Goal: Transaction & Acquisition: Purchase product/service

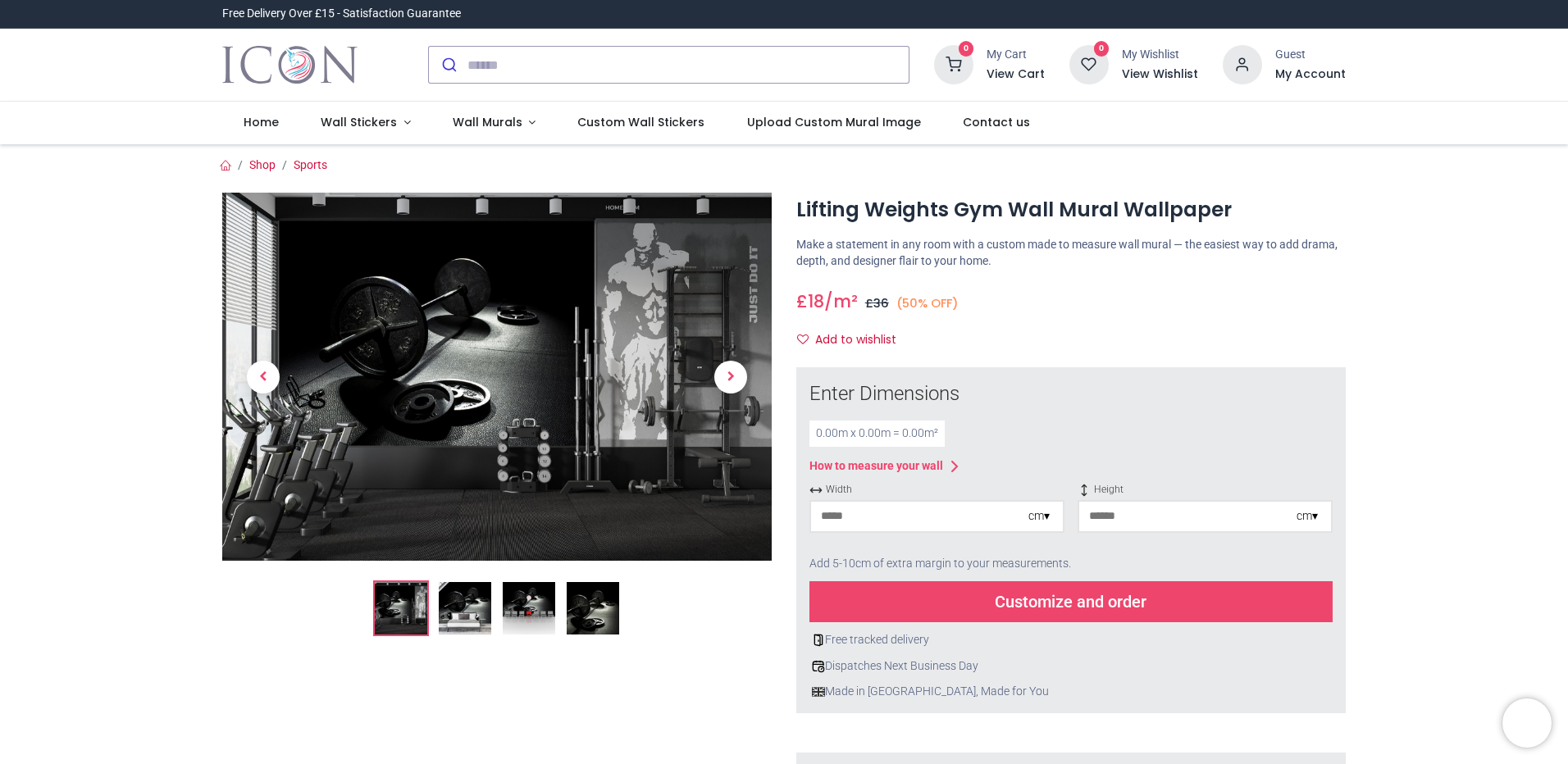
click at [1045, 517] on div "cm ▾" at bounding box center [1038, 516] width 21 height 16
click at [871, 550] on div "Centimeters (cm)" at bounding box center [936, 547] width 252 height 27
click at [843, 518] on input "number" at bounding box center [919, 517] width 217 height 29
type input "***"
click at [1312, 516] on div "cm ▾" at bounding box center [1306, 516] width 21 height 16
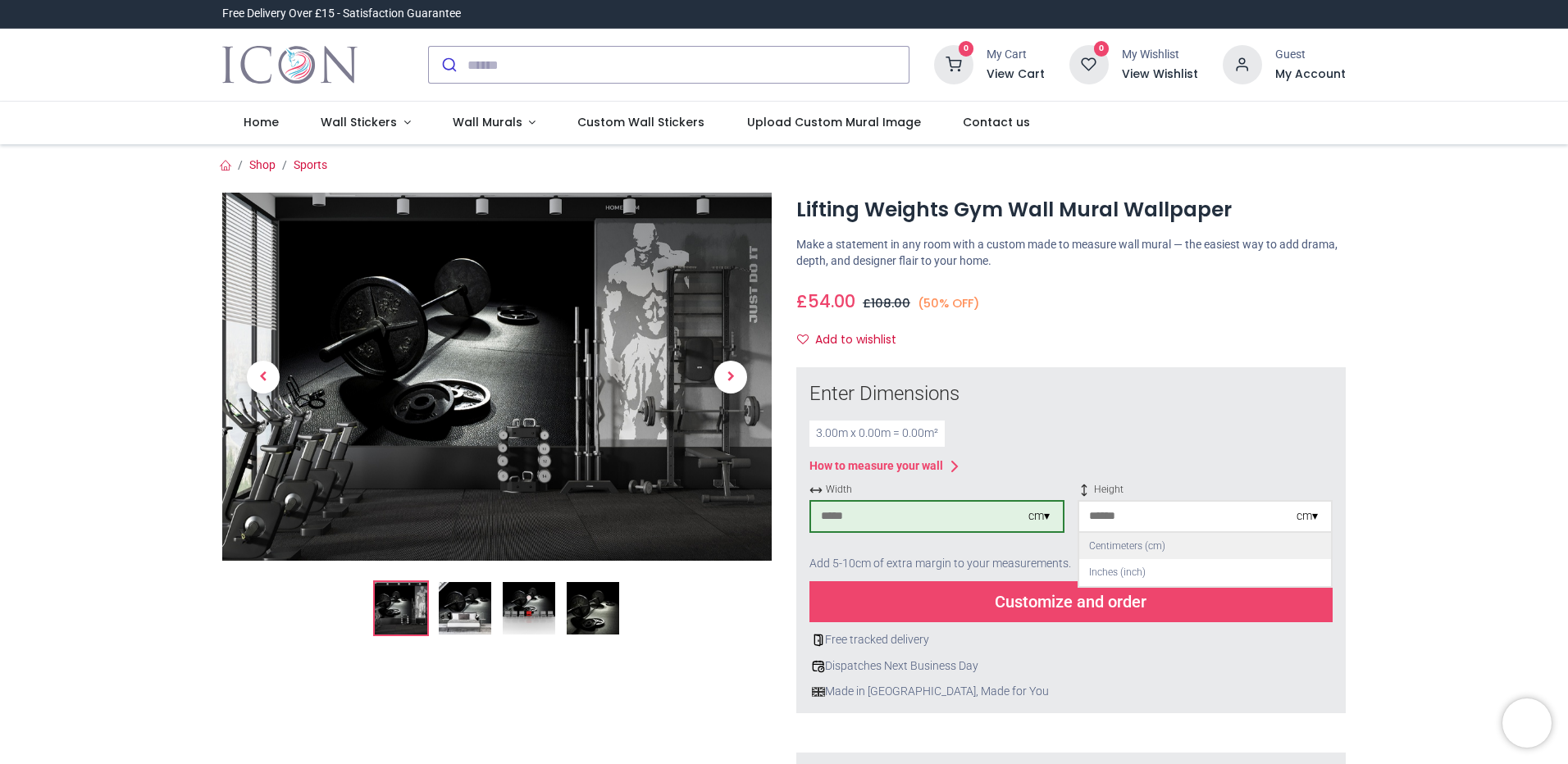
click at [1149, 550] on div "Centimeters (cm)" at bounding box center [1205, 547] width 252 height 27
click at [1103, 515] on input "number" at bounding box center [1188, 517] width 217 height 29
type input "***"
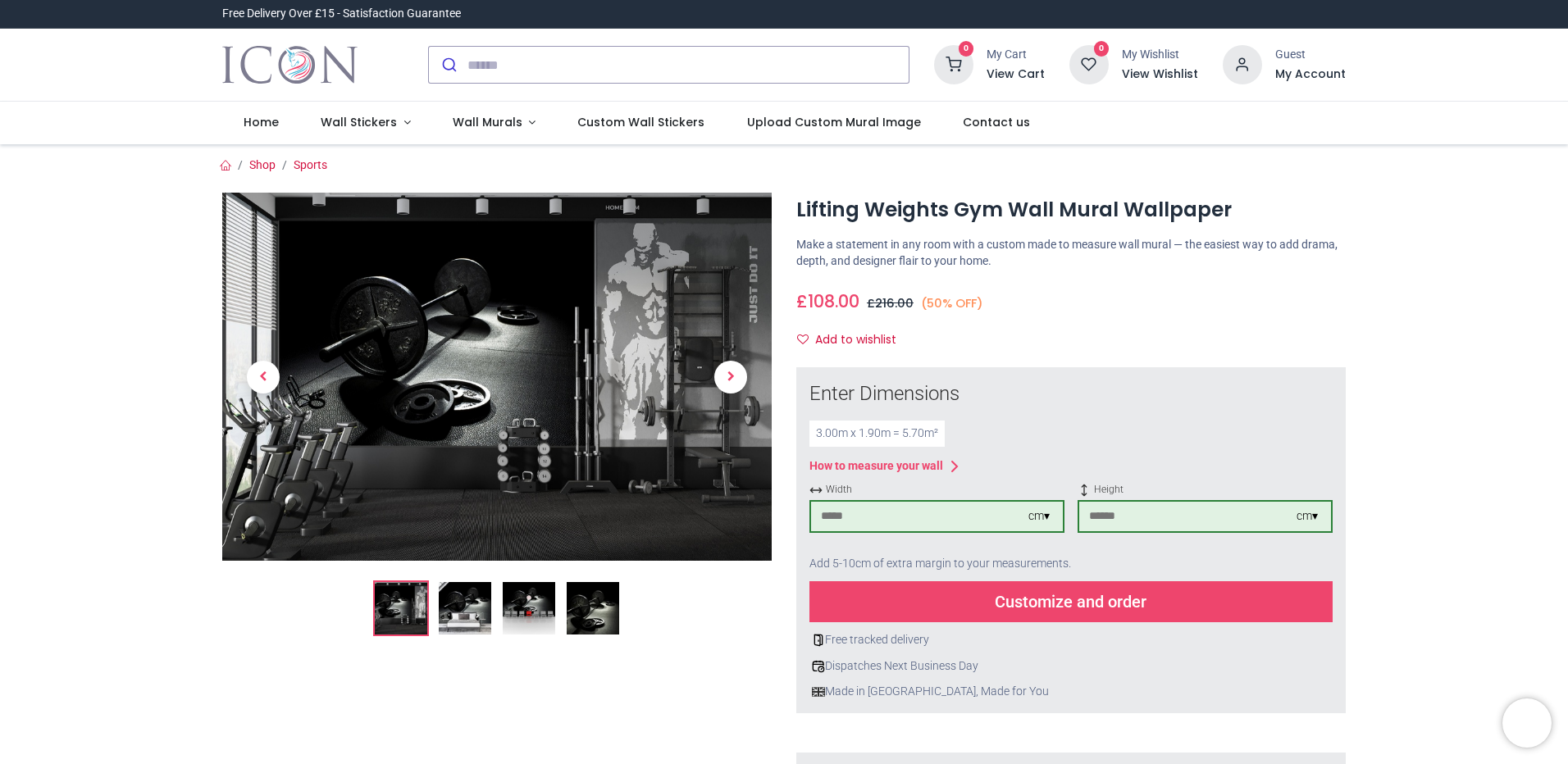
click at [1068, 605] on div "Customize and order" at bounding box center [1071, 602] width 523 height 41
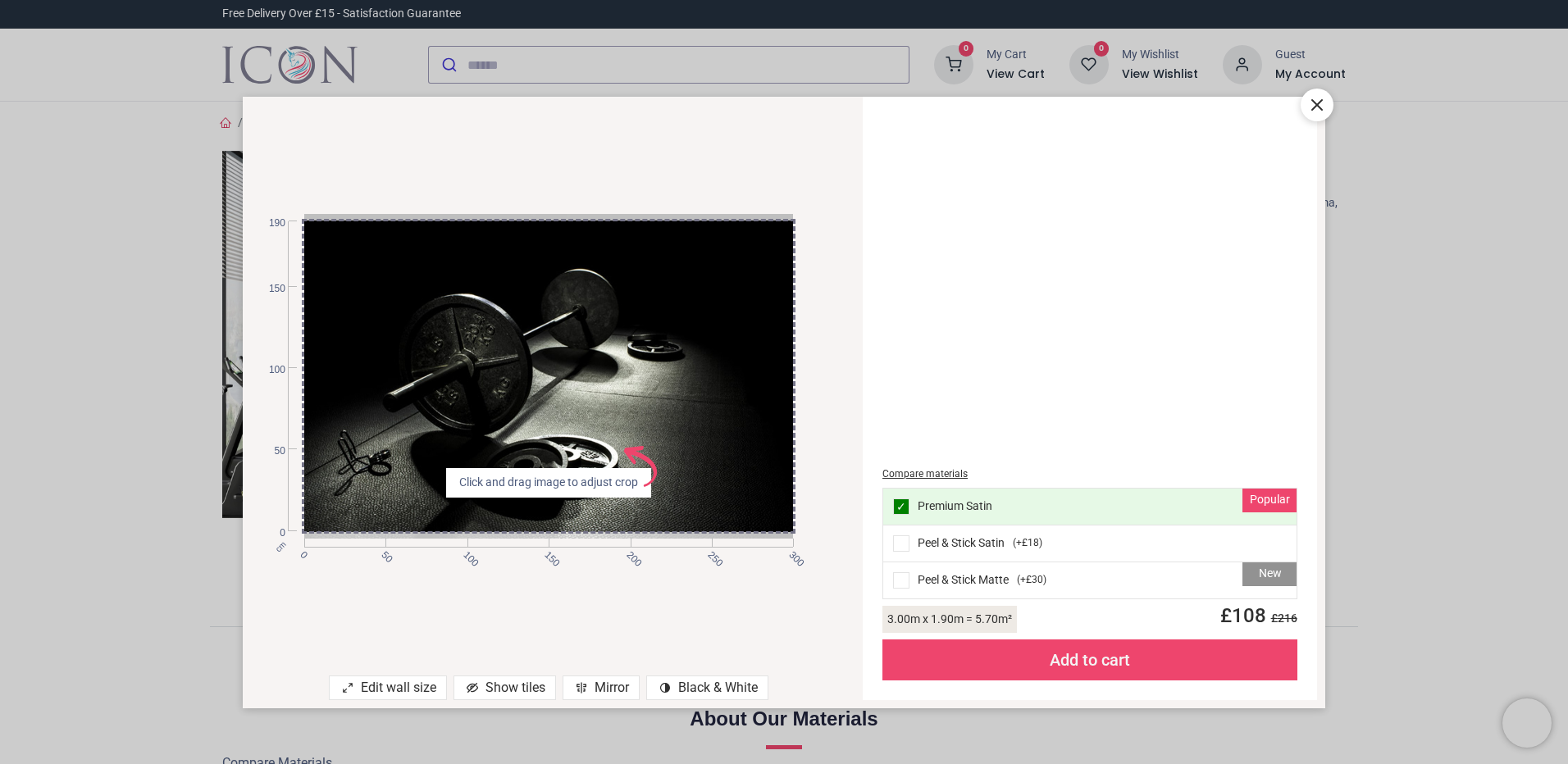
click at [522, 688] on div "Show tiles" at bounding box center [505, 687] width 103 height 24
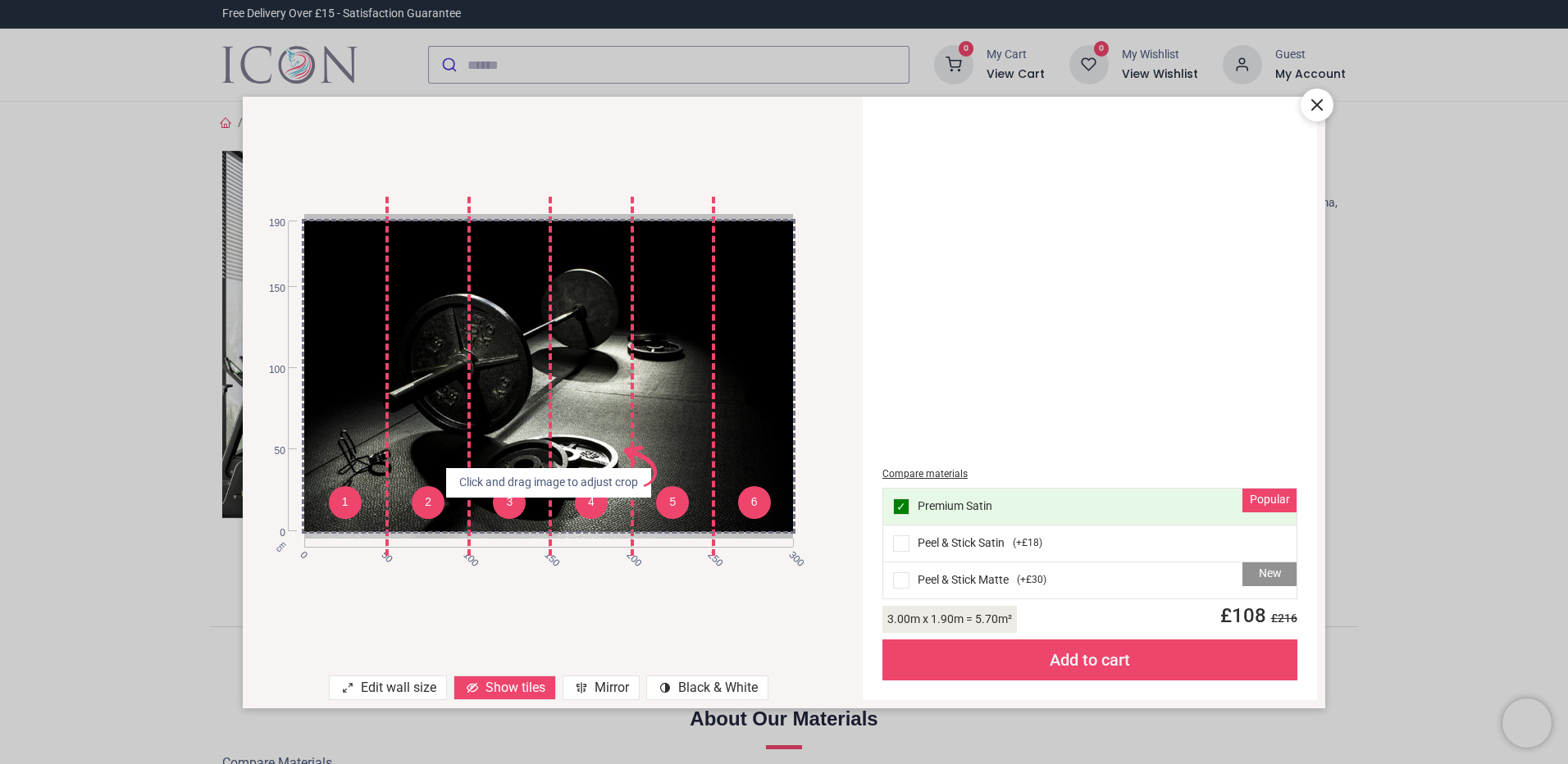
click at [588, 690] on div "Mirror" at bounding box center [601, 687] width 77 height 24
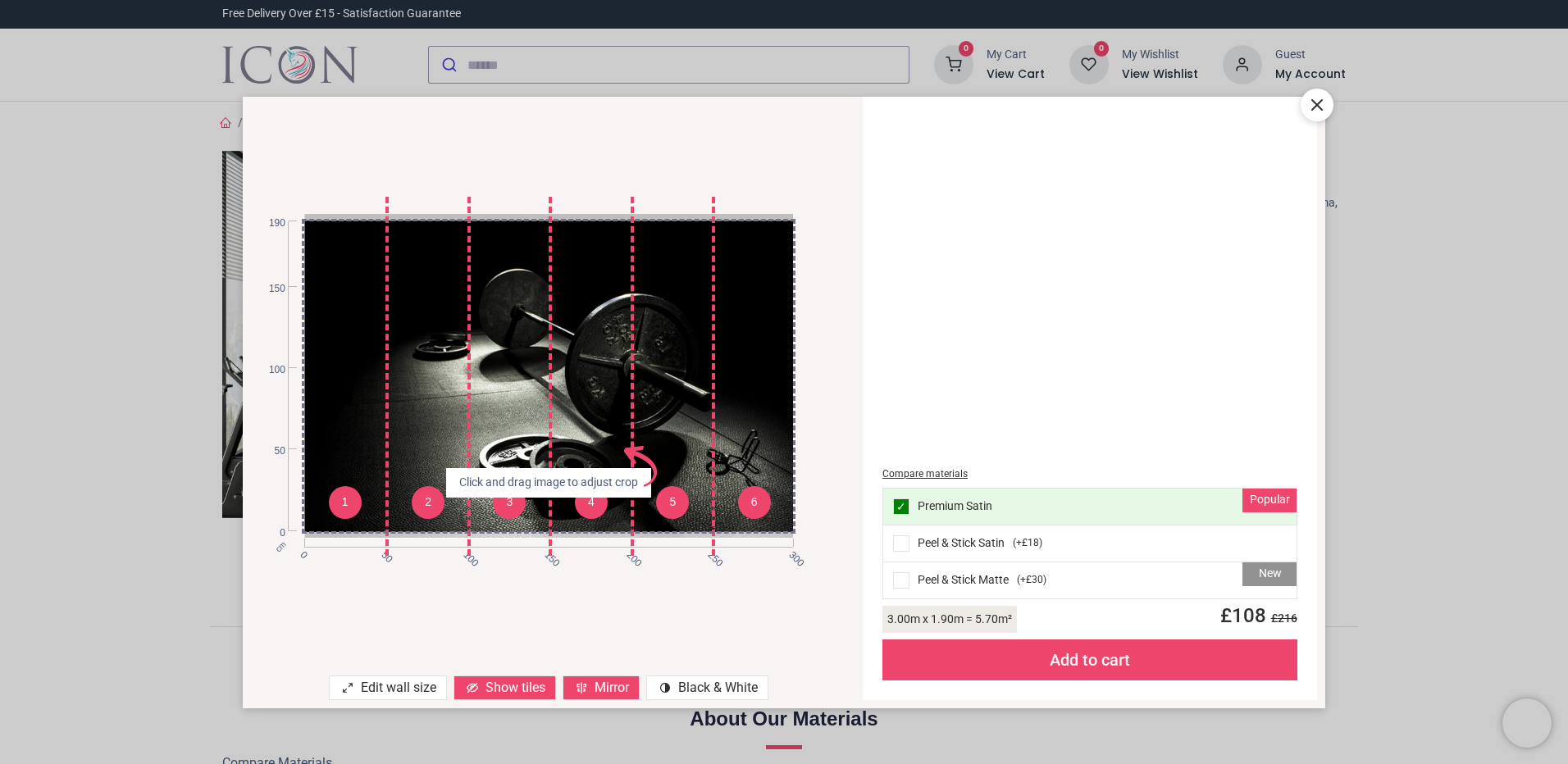
click at [588, 691] on div "Mirror" at bounding box center [601, 687] width 77 height 24
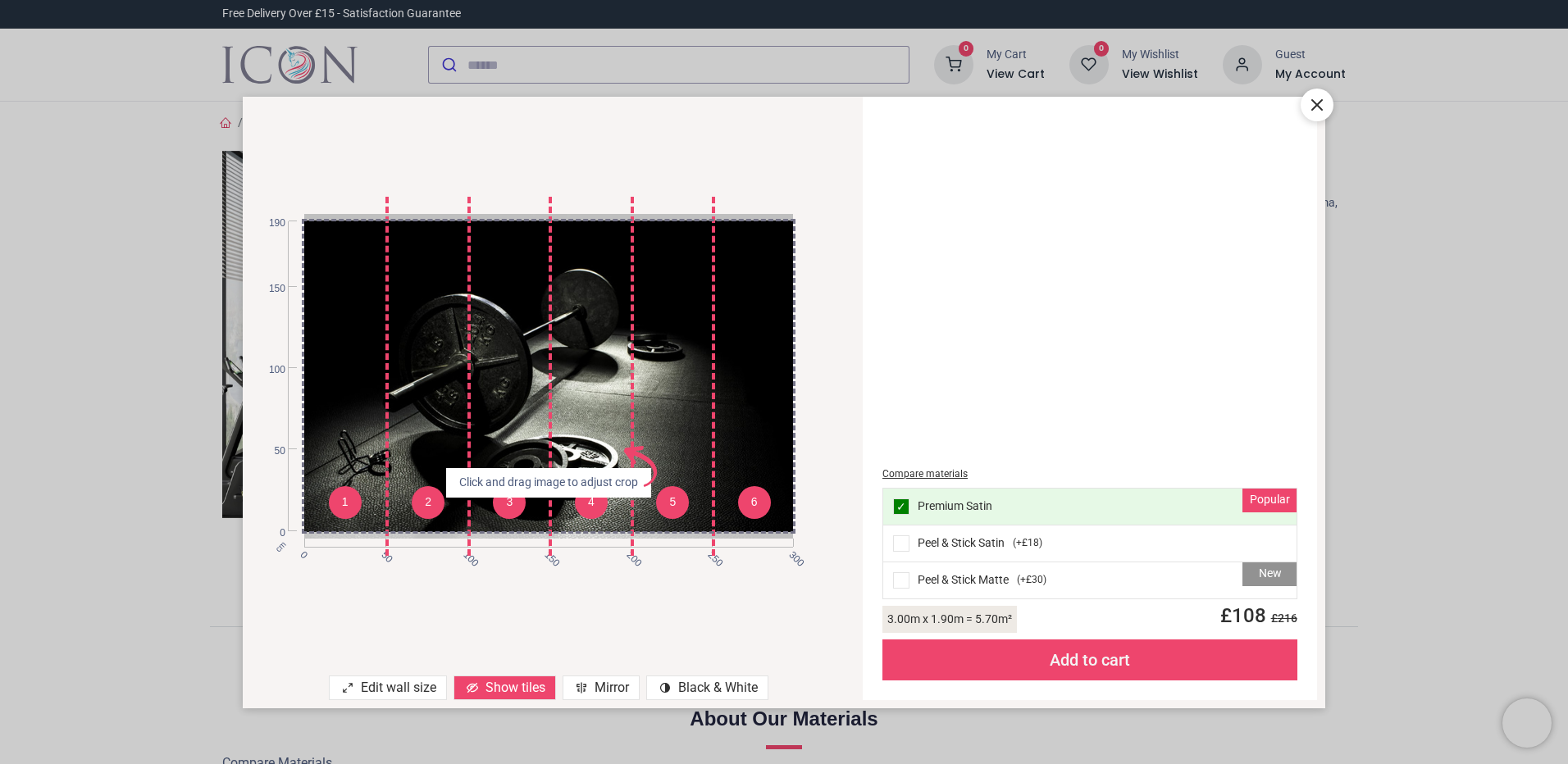
click at [593, 691] on div "Mirror" at bounding box center [601, 687] width 77 height 24
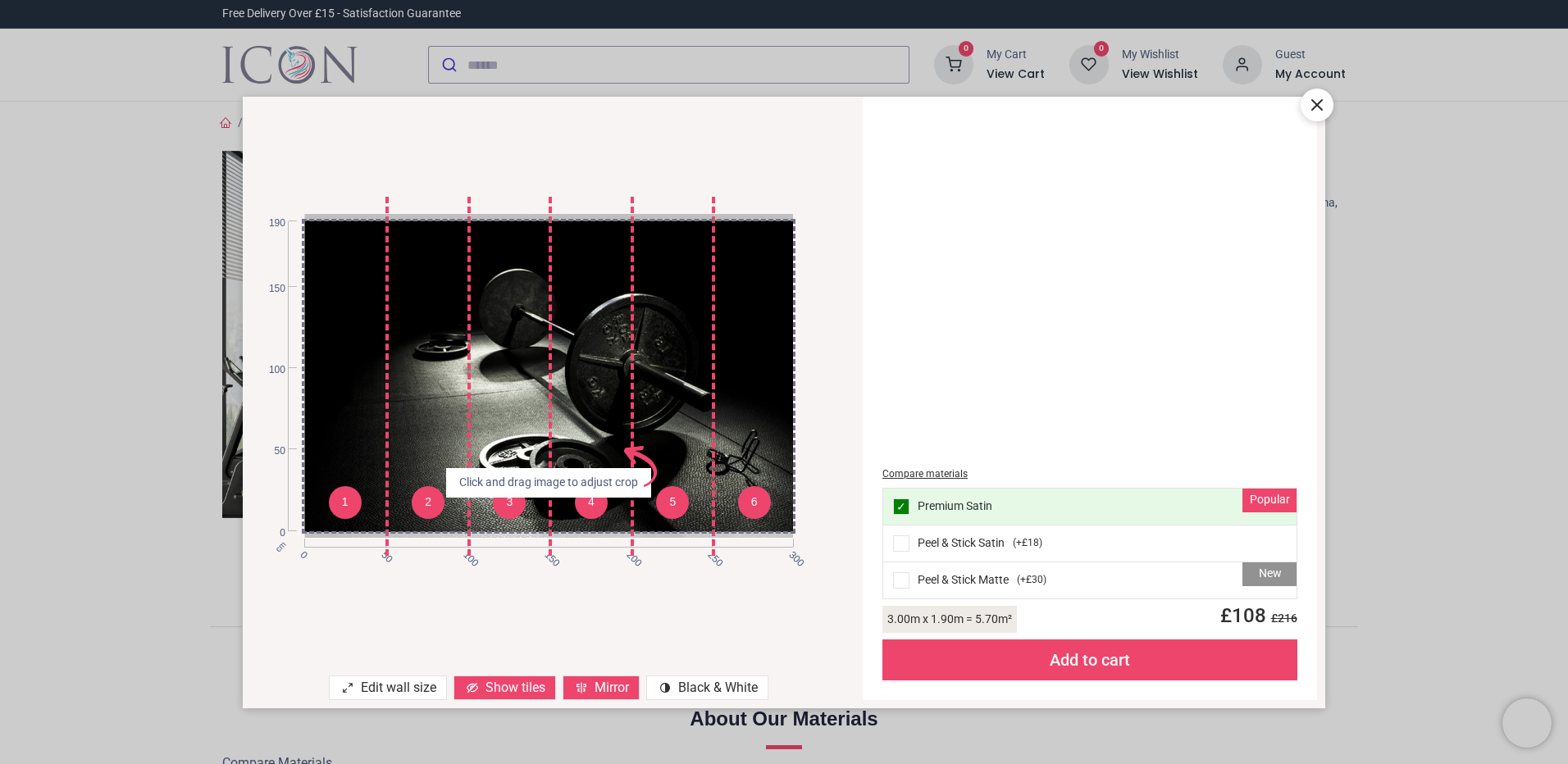
click at [681, 692] on div "contrast [#907] Created with Sketch. Black & White" at bounding box center [707, 687] width 122 height 24
click at [696, 692] on div "contrast [#907] Created with Sketch. Black & White" at bounding box center [707, 687] width 122 height 24
click at [1060, 668] on div "Add to cart" at bounding box center [1089, 660] width 415 height 41
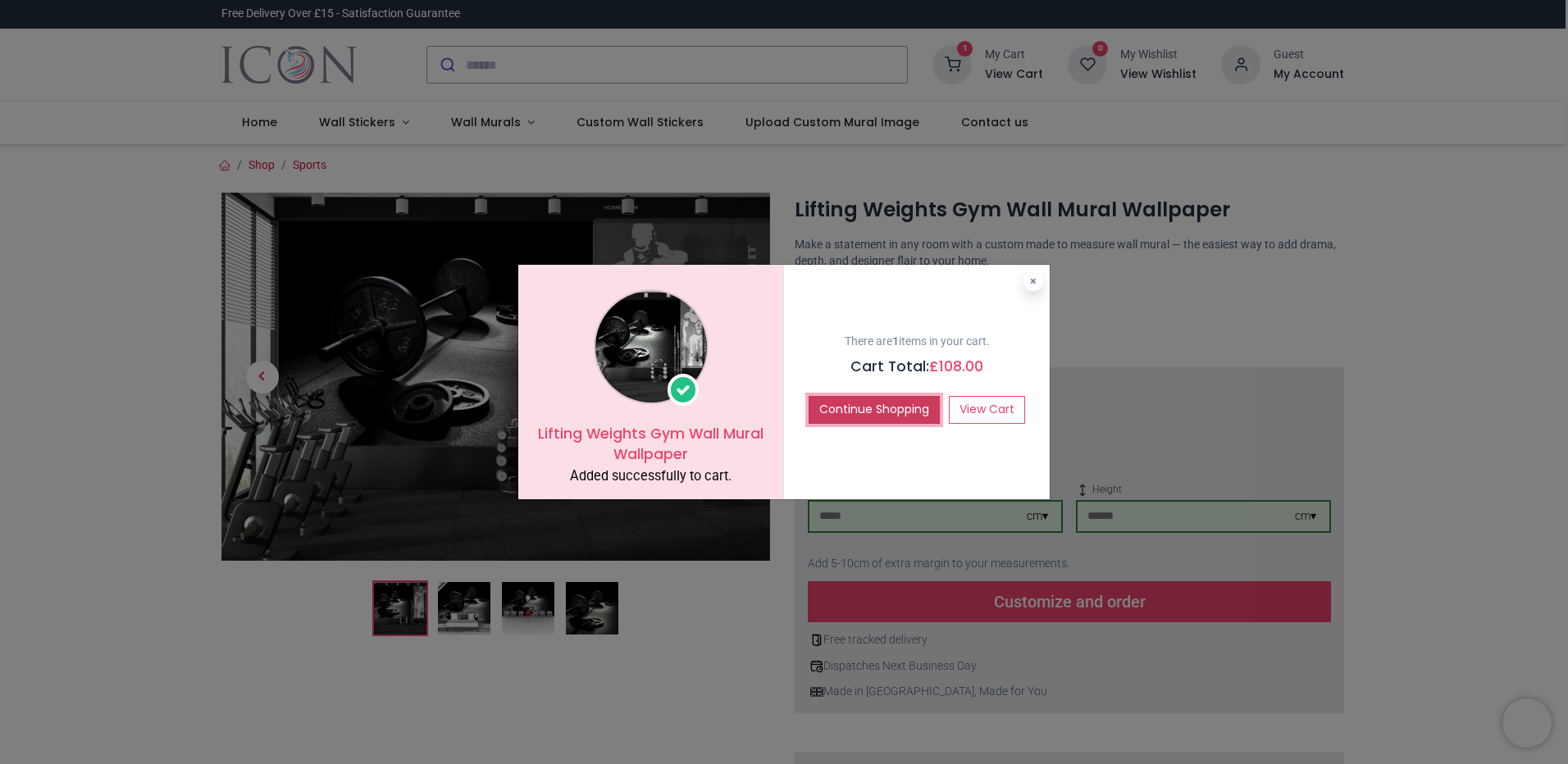
click at [873, 407] on button "Continue Shopping" at bounding box center [874, 410] width 131 height 28
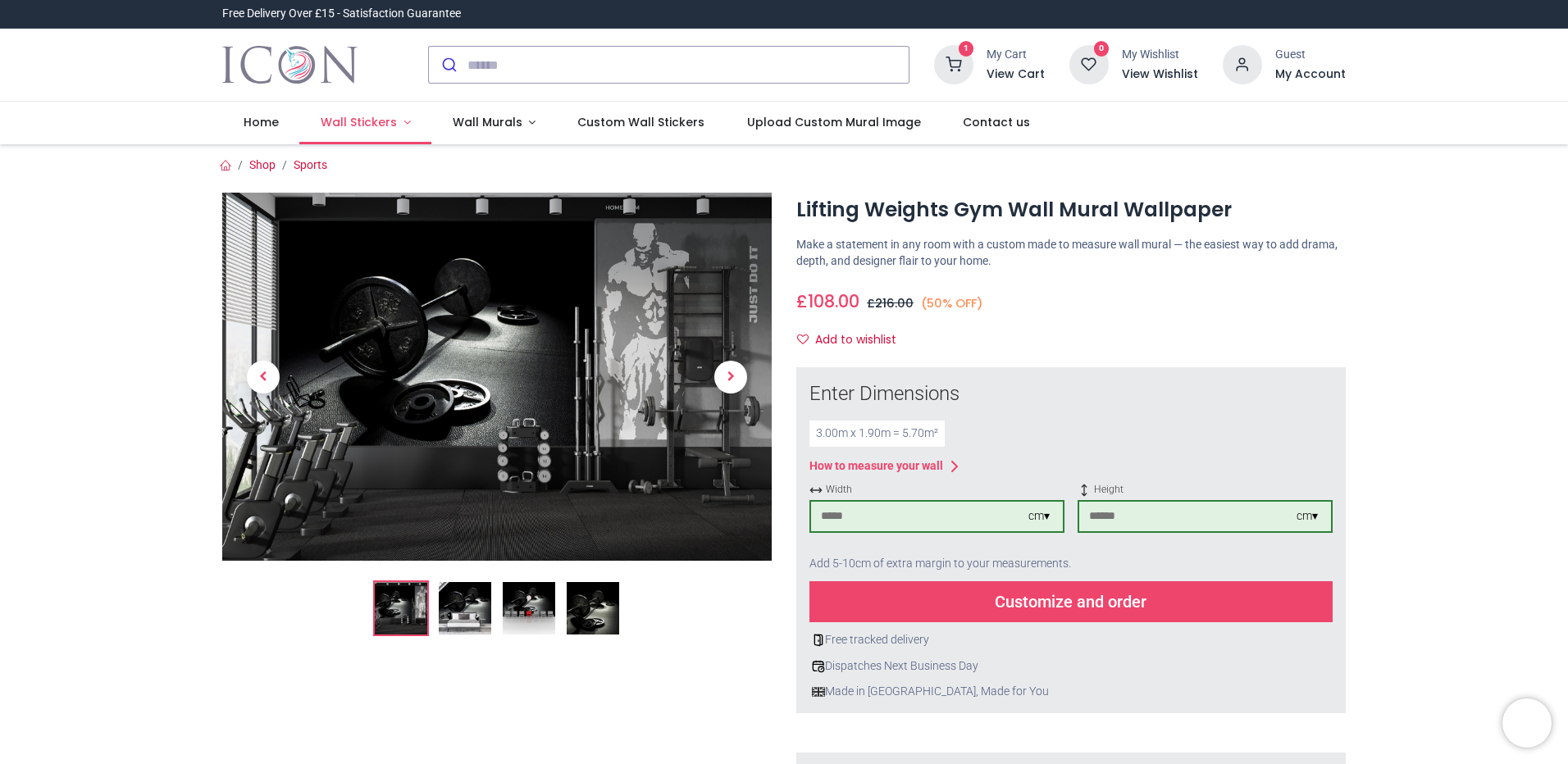
click at [376, 124] on span "Wall Stickers" at bounding box center [358, 121] width 77 height 16
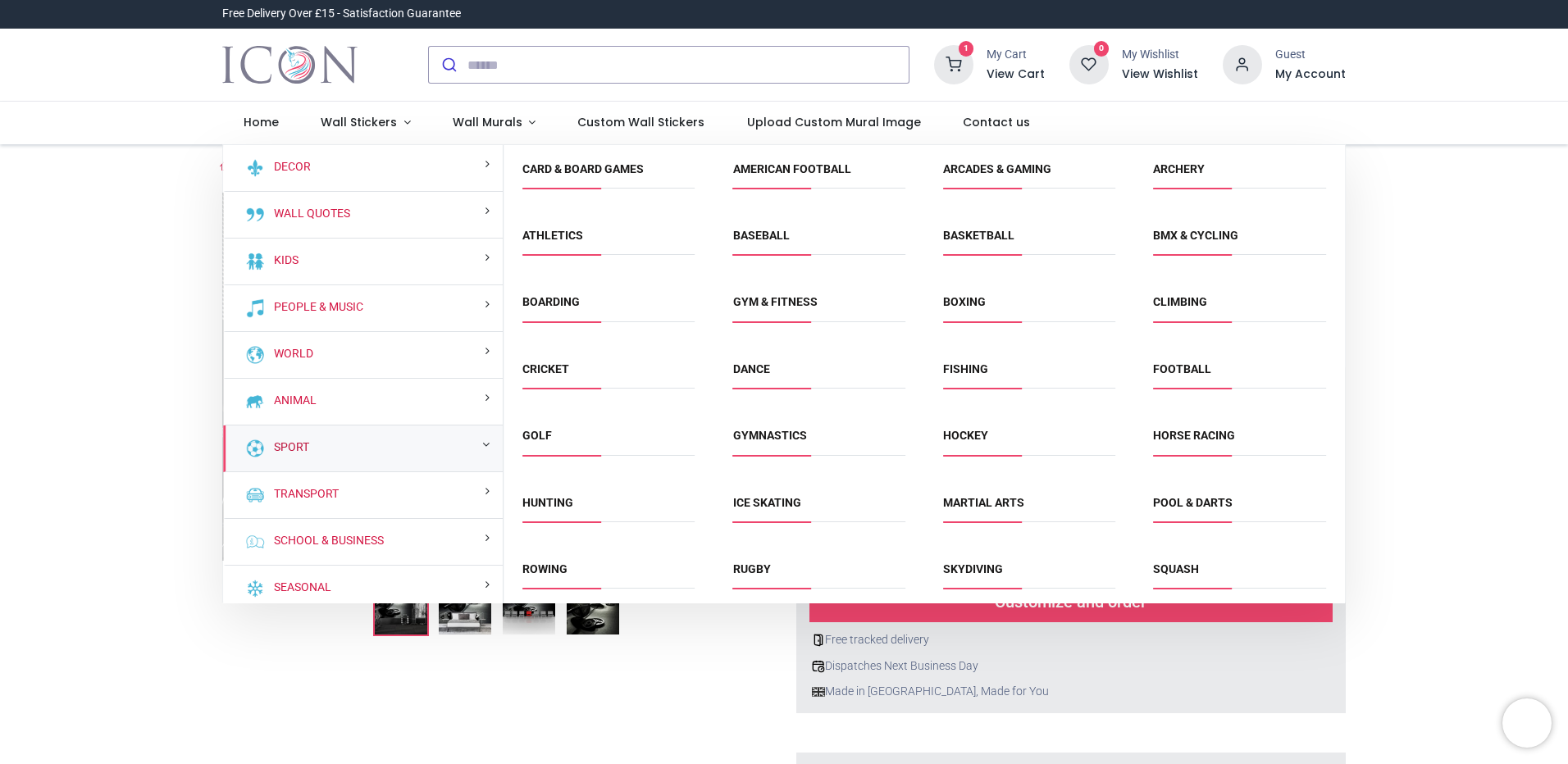
click at [295, 439] on link "Sport" at bounding box center [289, 447] width 42 height 16
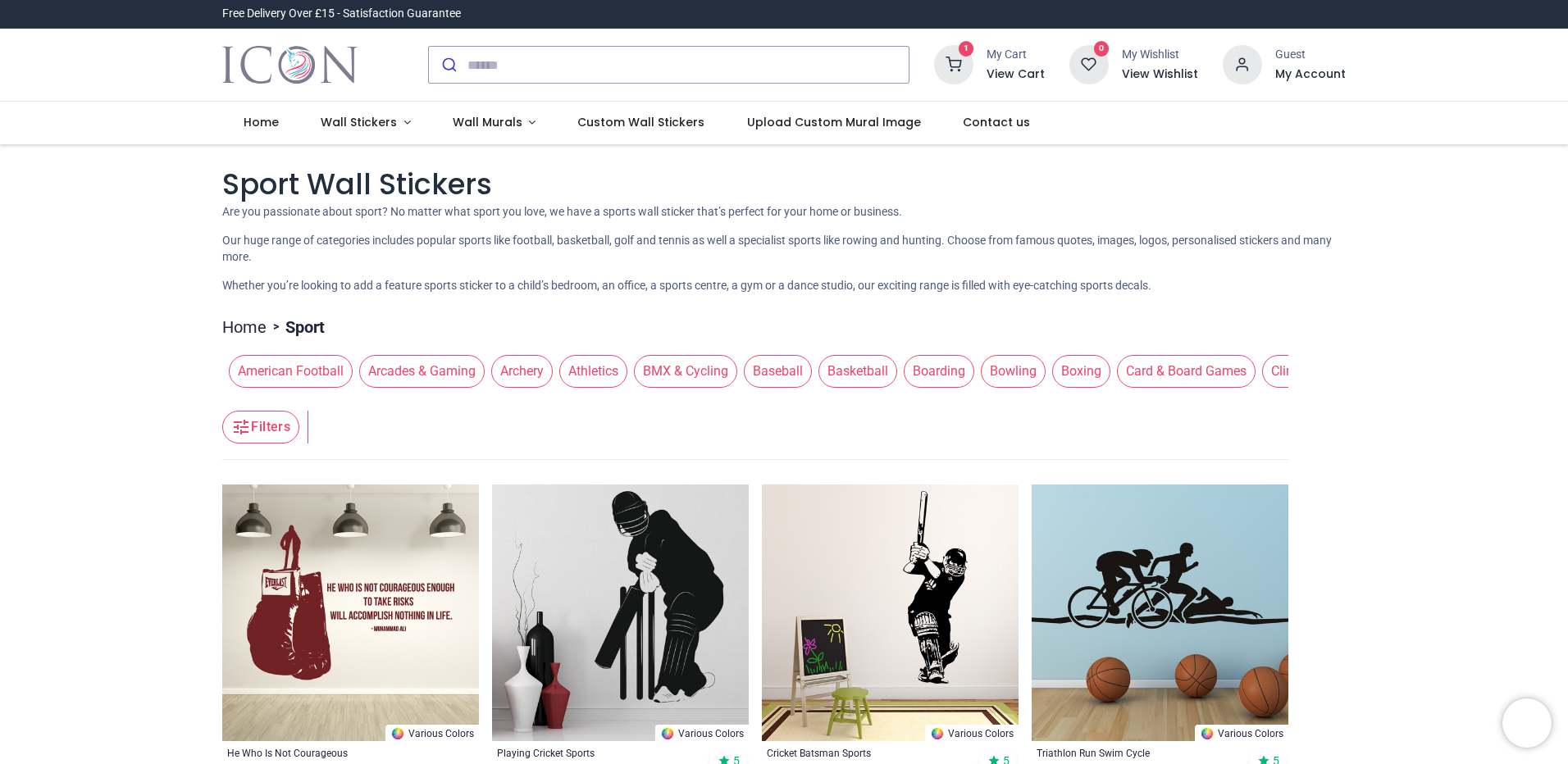
click at [274, 425] on button "Filters" at bounding box center [261, 427] width 77 height 33
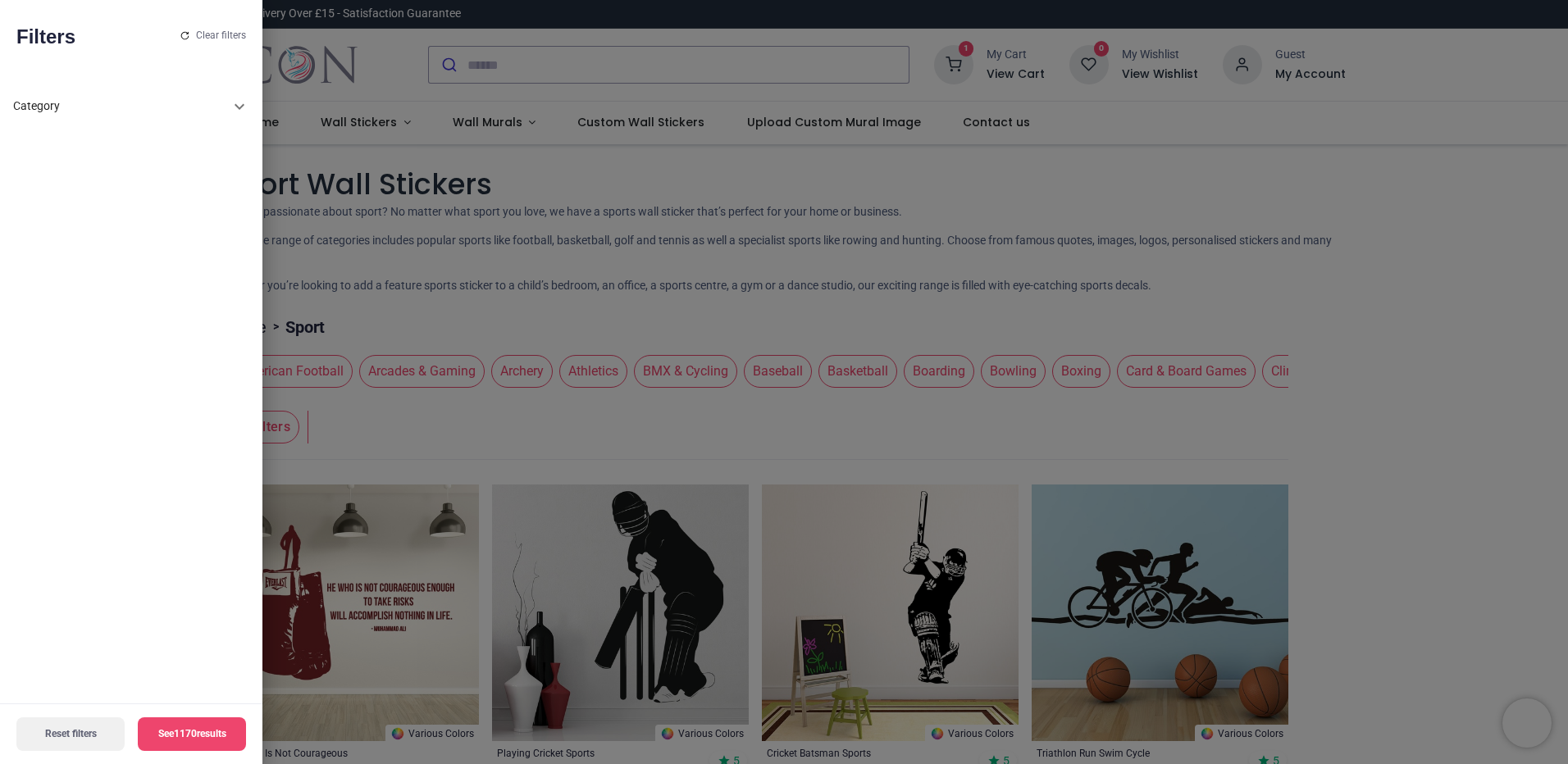
click at [239, 108] on icon at bounding box center [240, 107] width 10 height 6
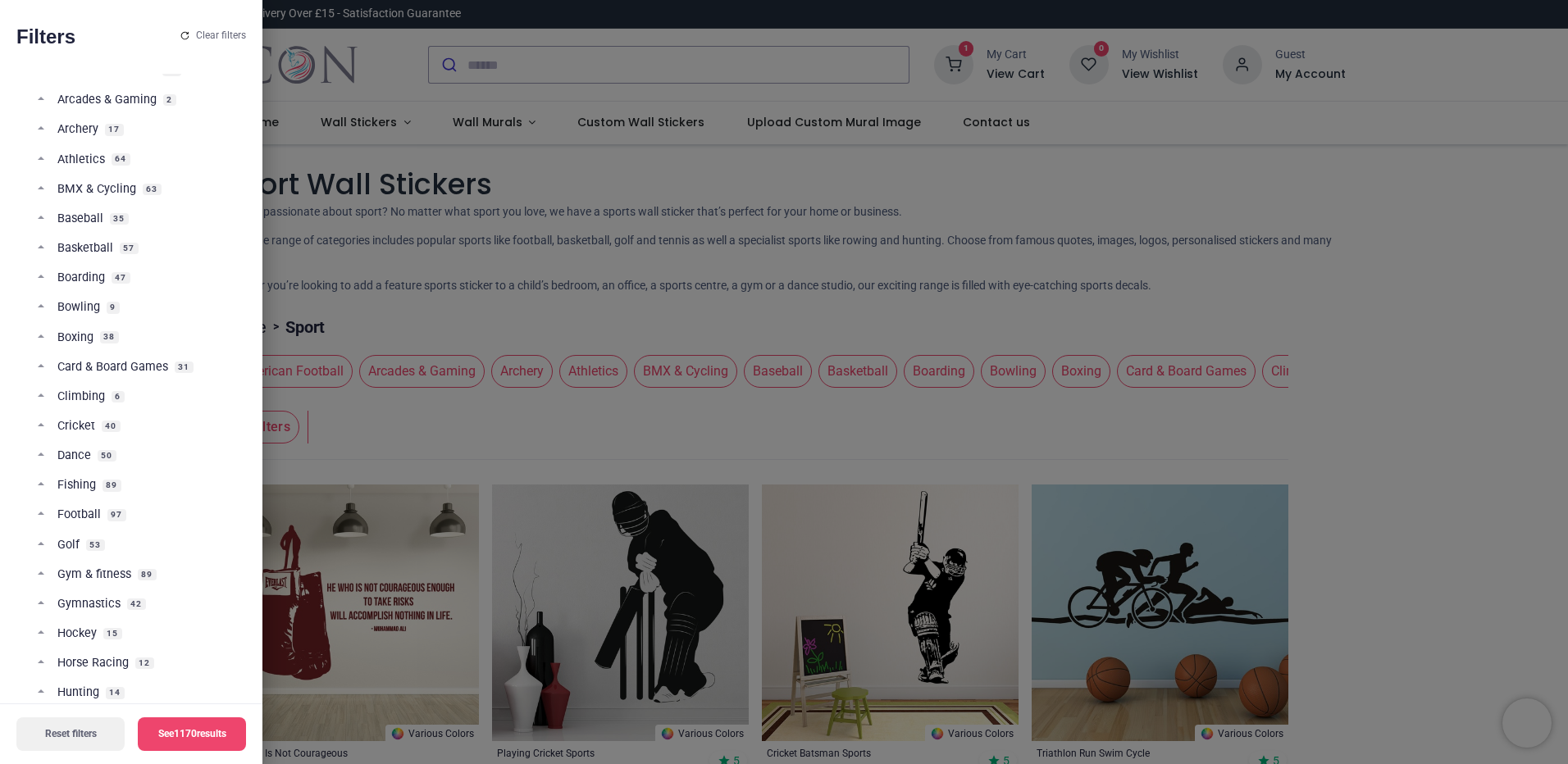
scroll to position [328, 0]
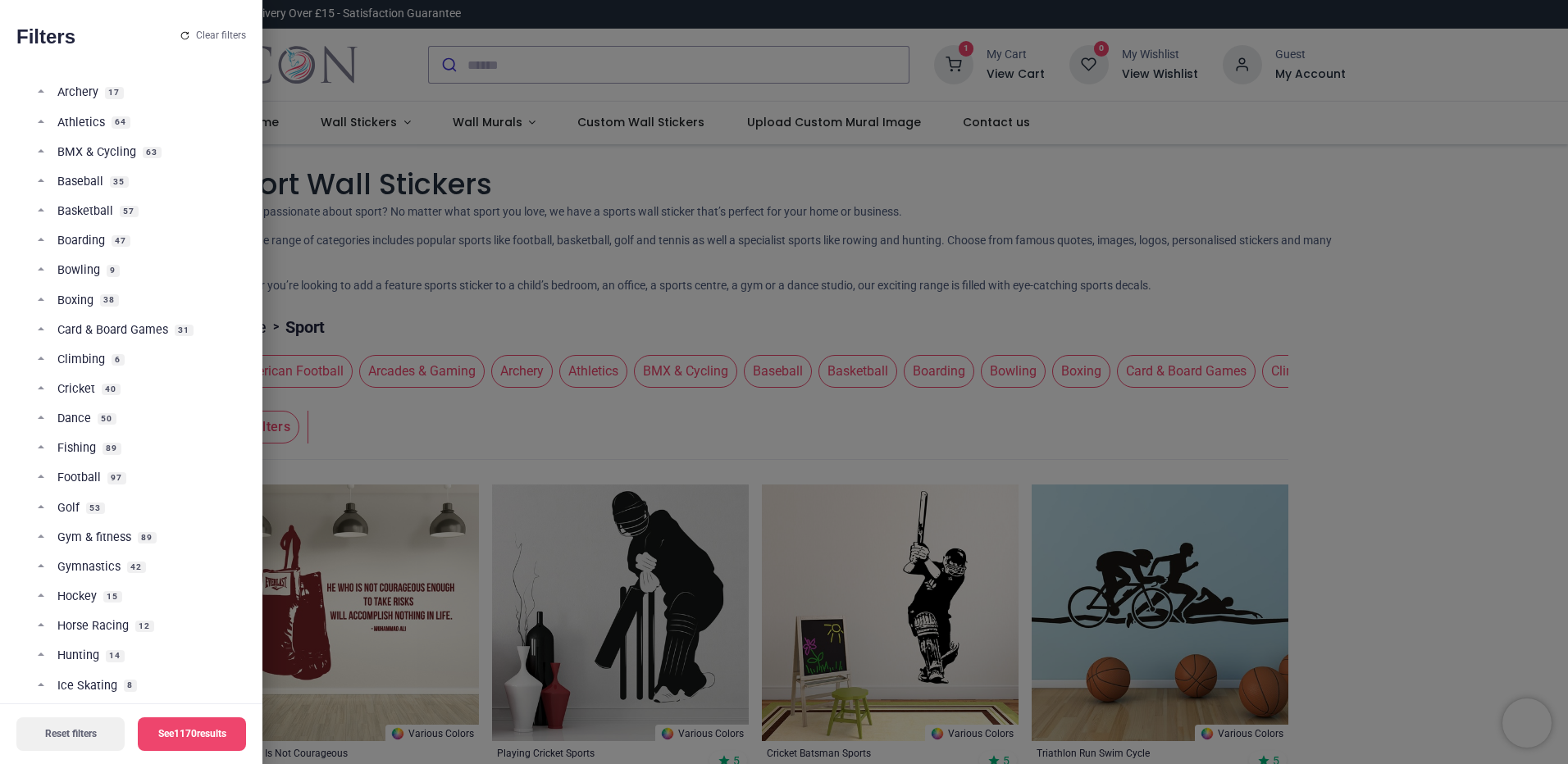
click at [105, 540] on span "Gym & fitness" at bounding box center [94, 538] width 74 height 16
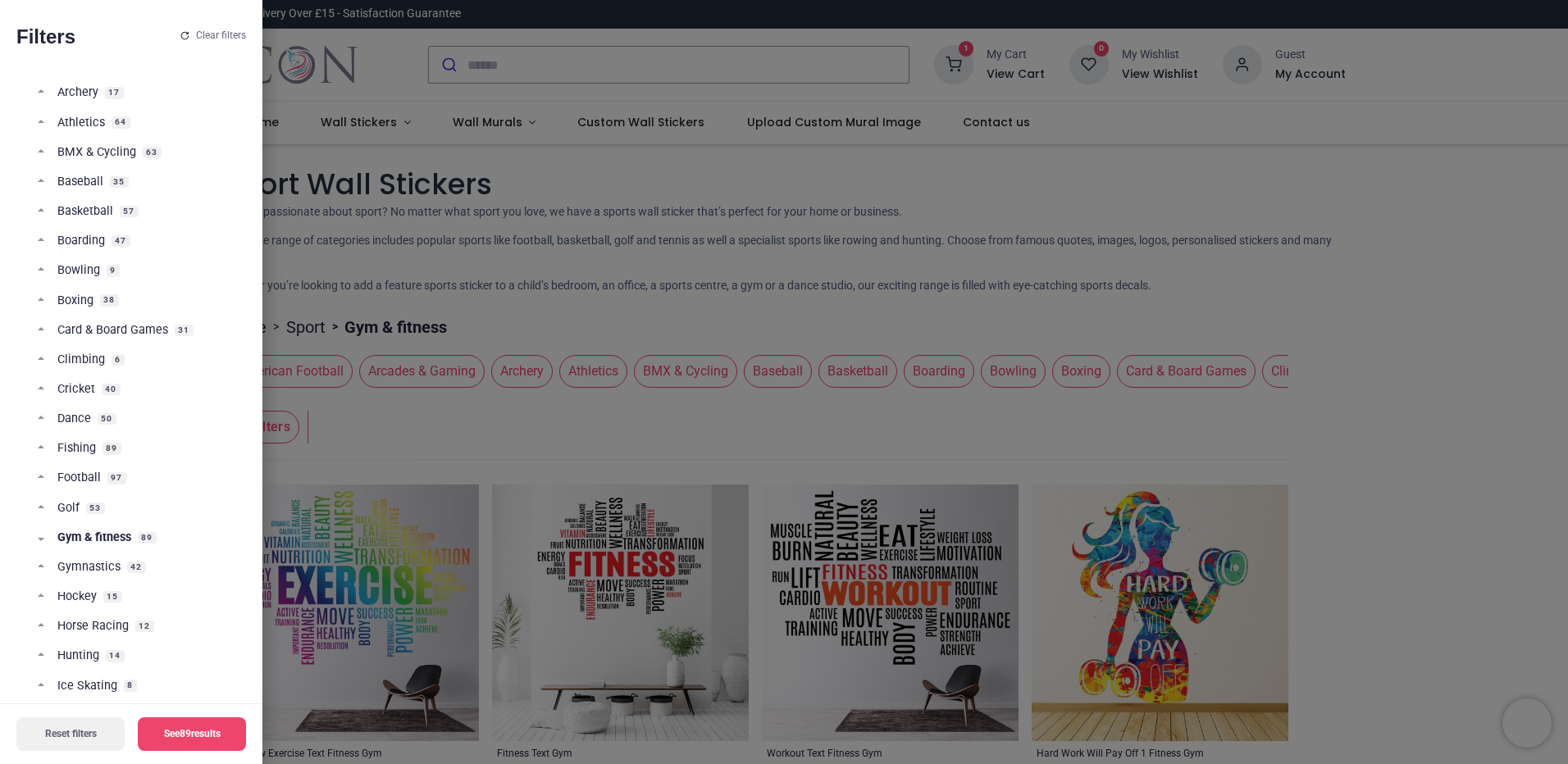
click at [418, 438] on div at bounding box center [784, 382] width 1568 height 764
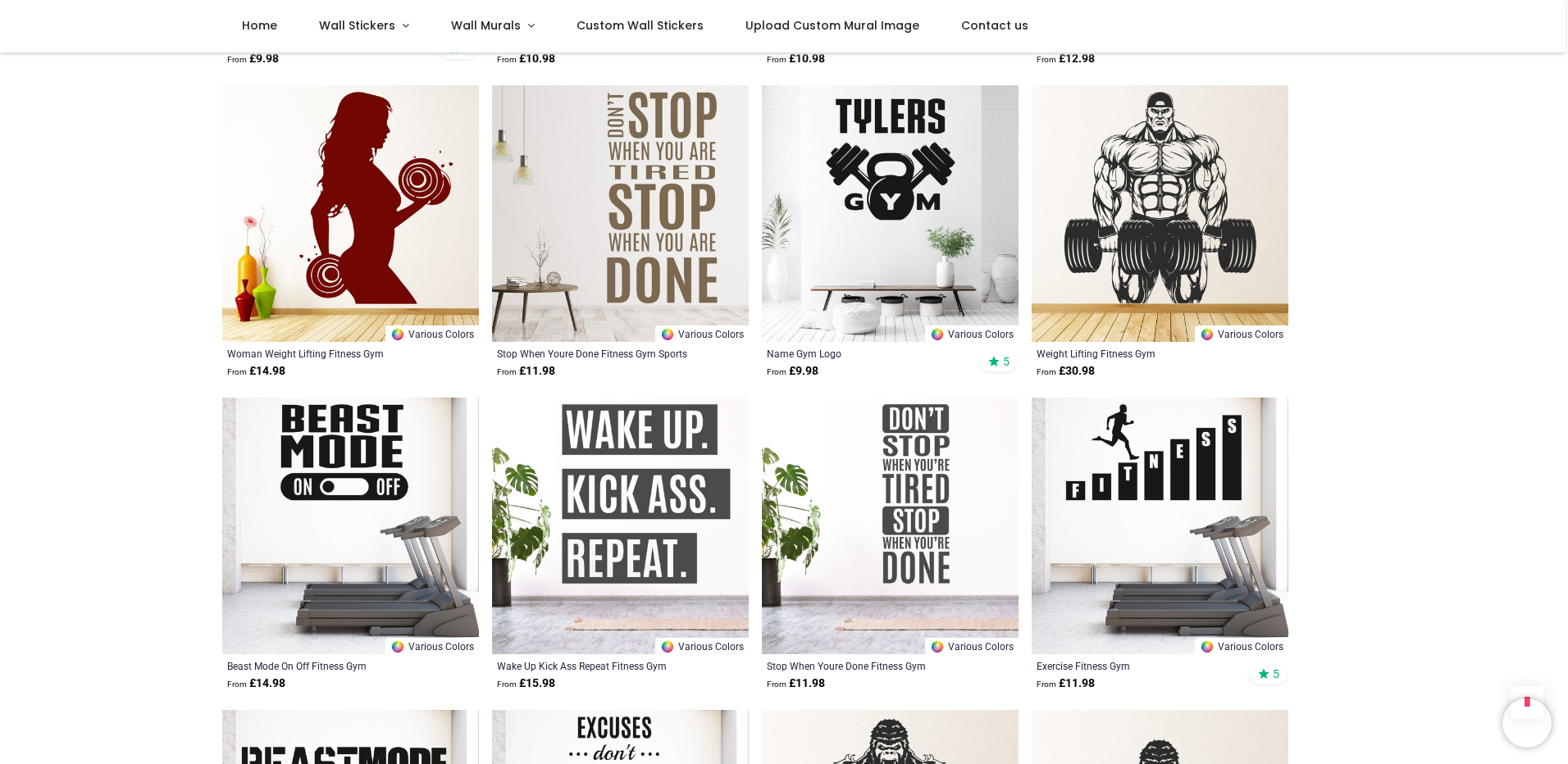
scroll to position [1640, 0]
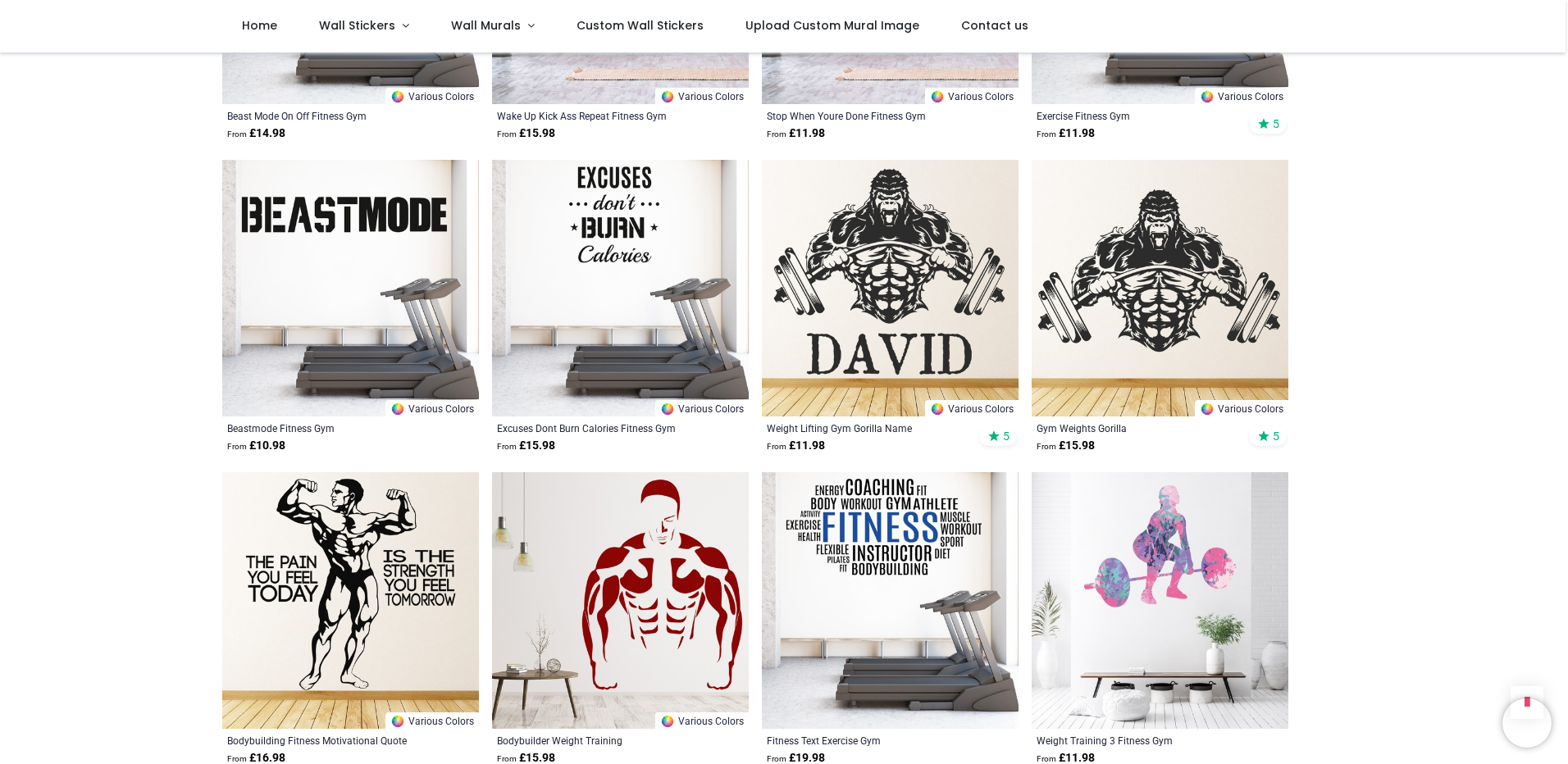
scroll to position [2132, 0]
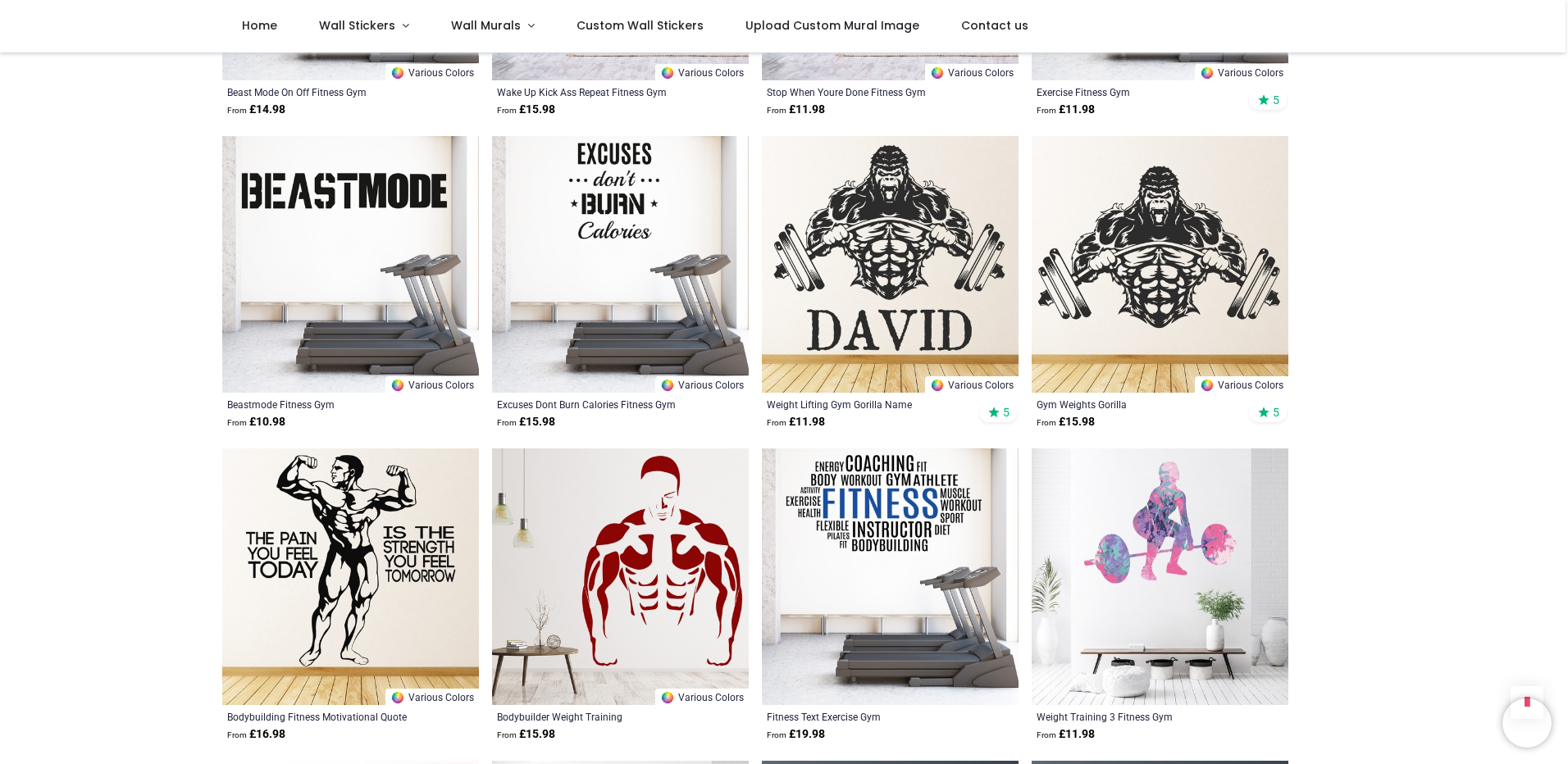
click at [1170, 257] on img at bounding box center [1159, 264] width 257 height 257
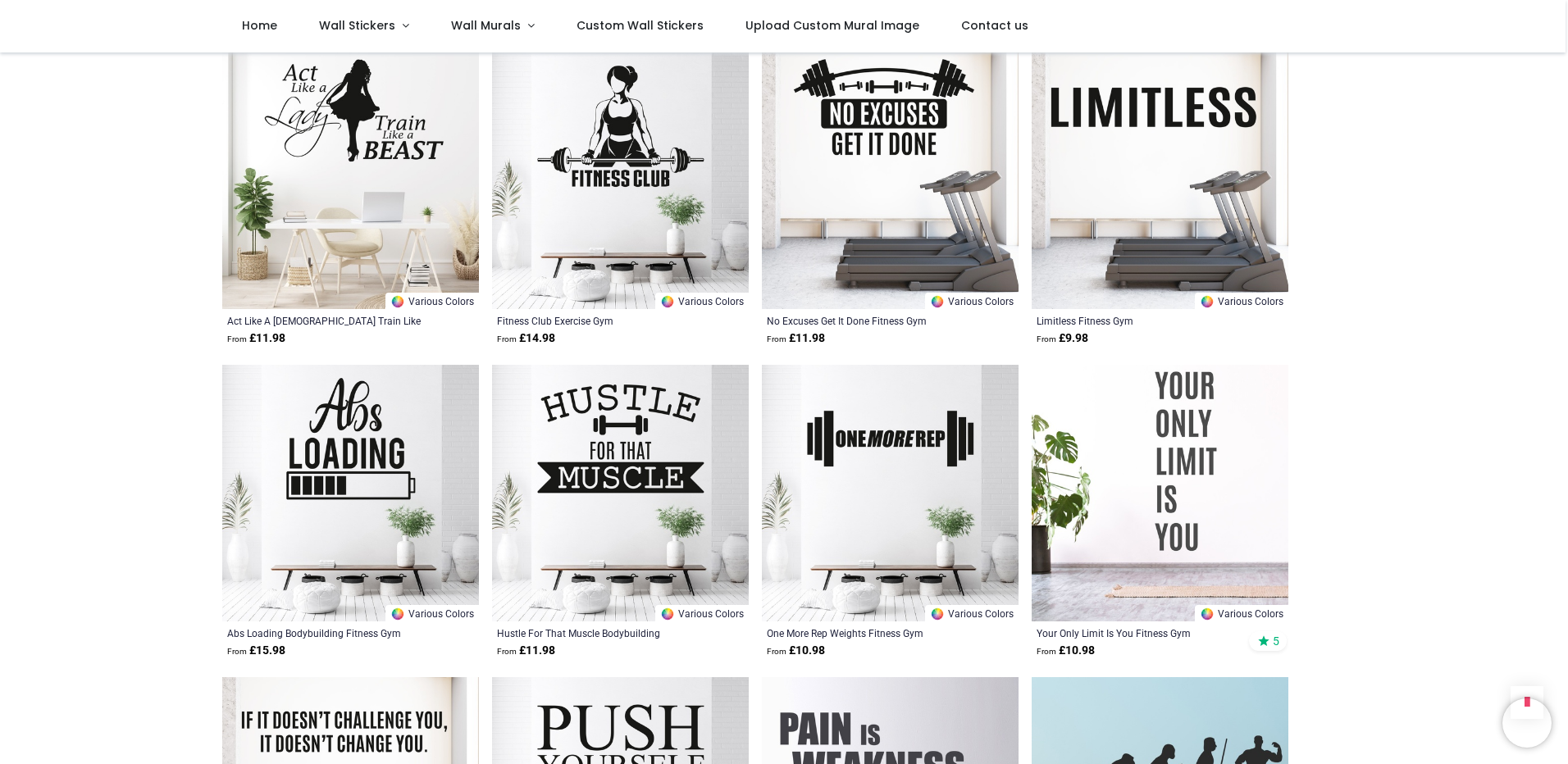
scroll to position [3526, 0]
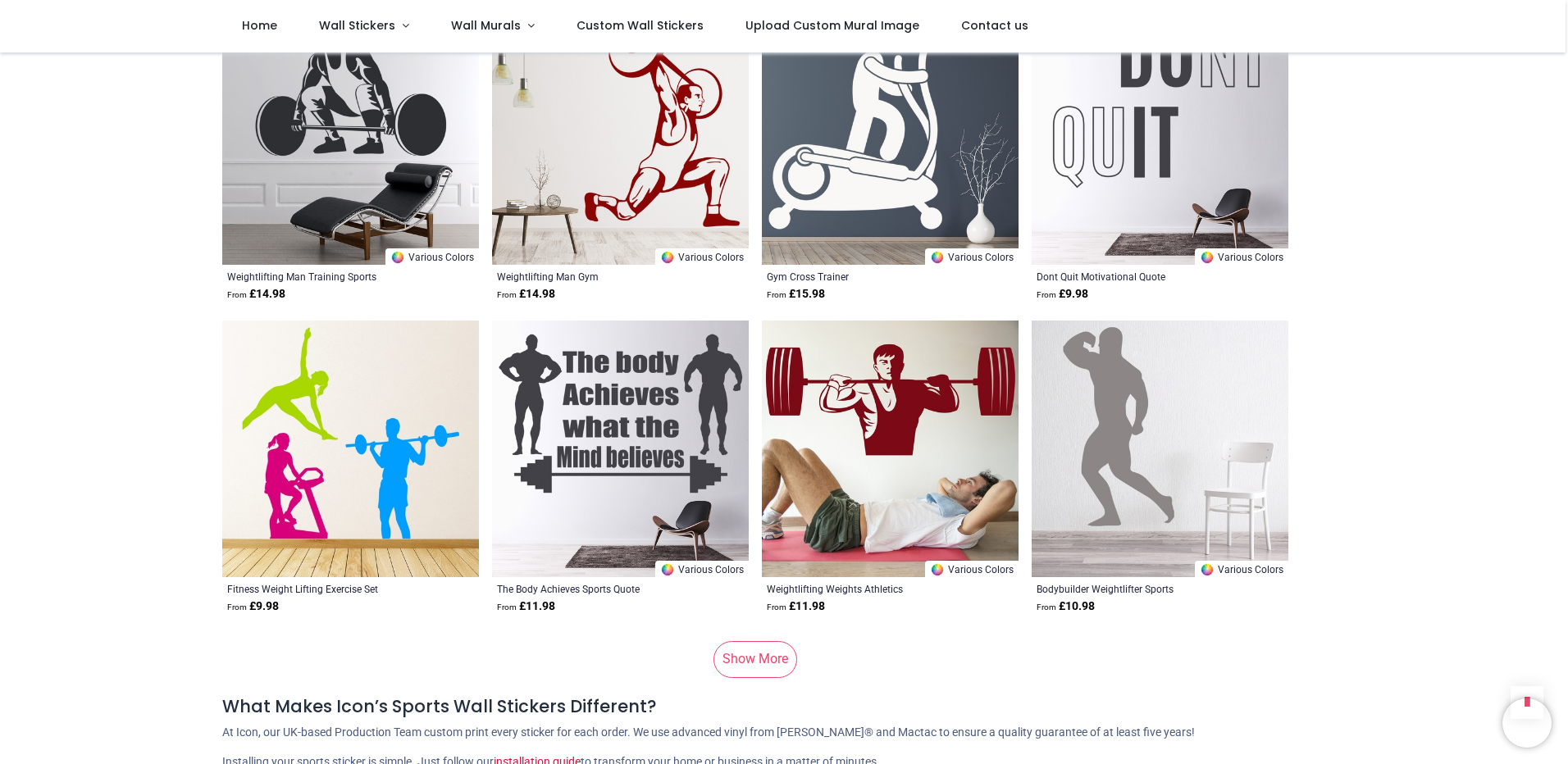
scroll to position [6397, 0]
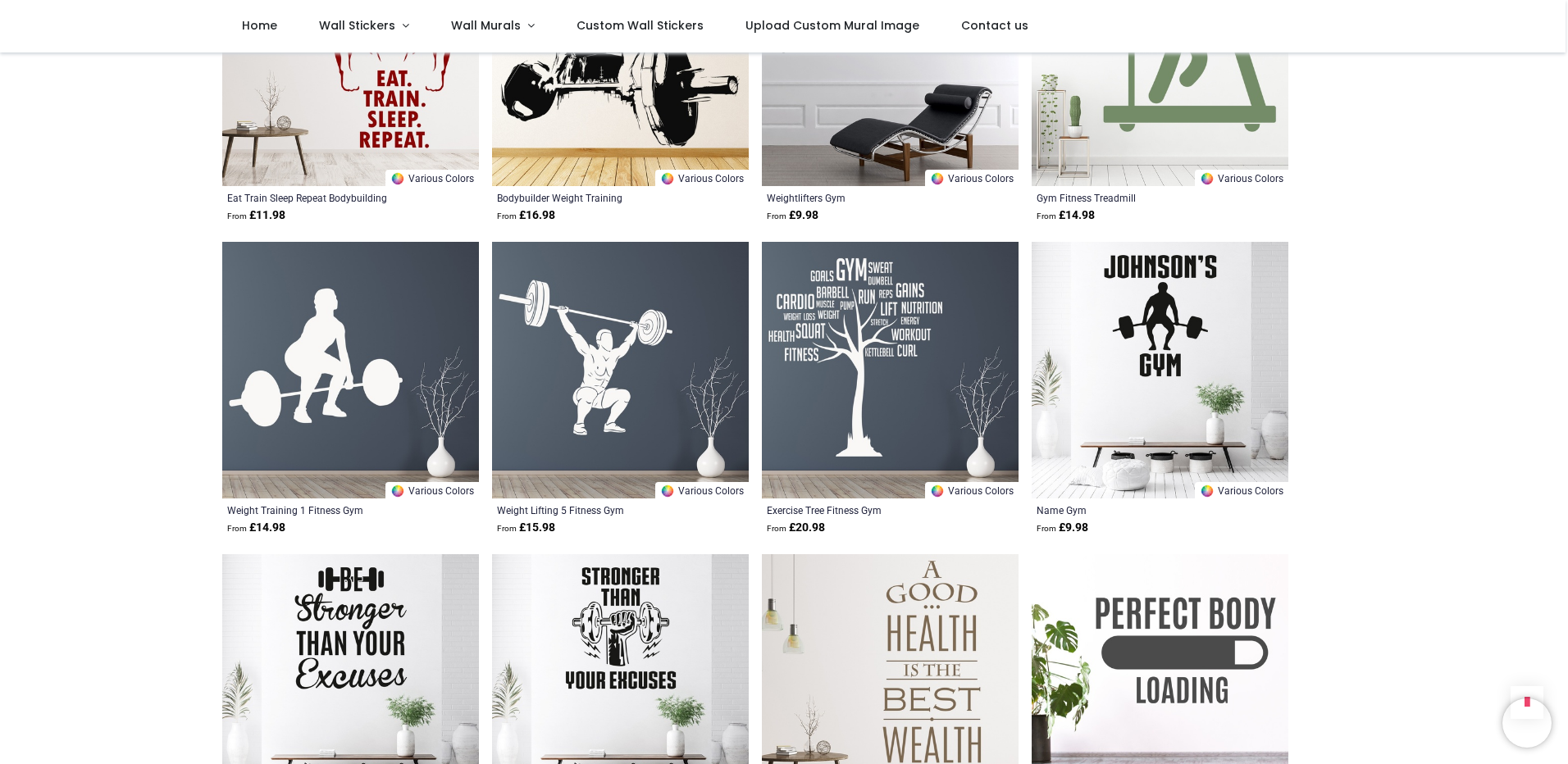
scroll to position [4756, 0]
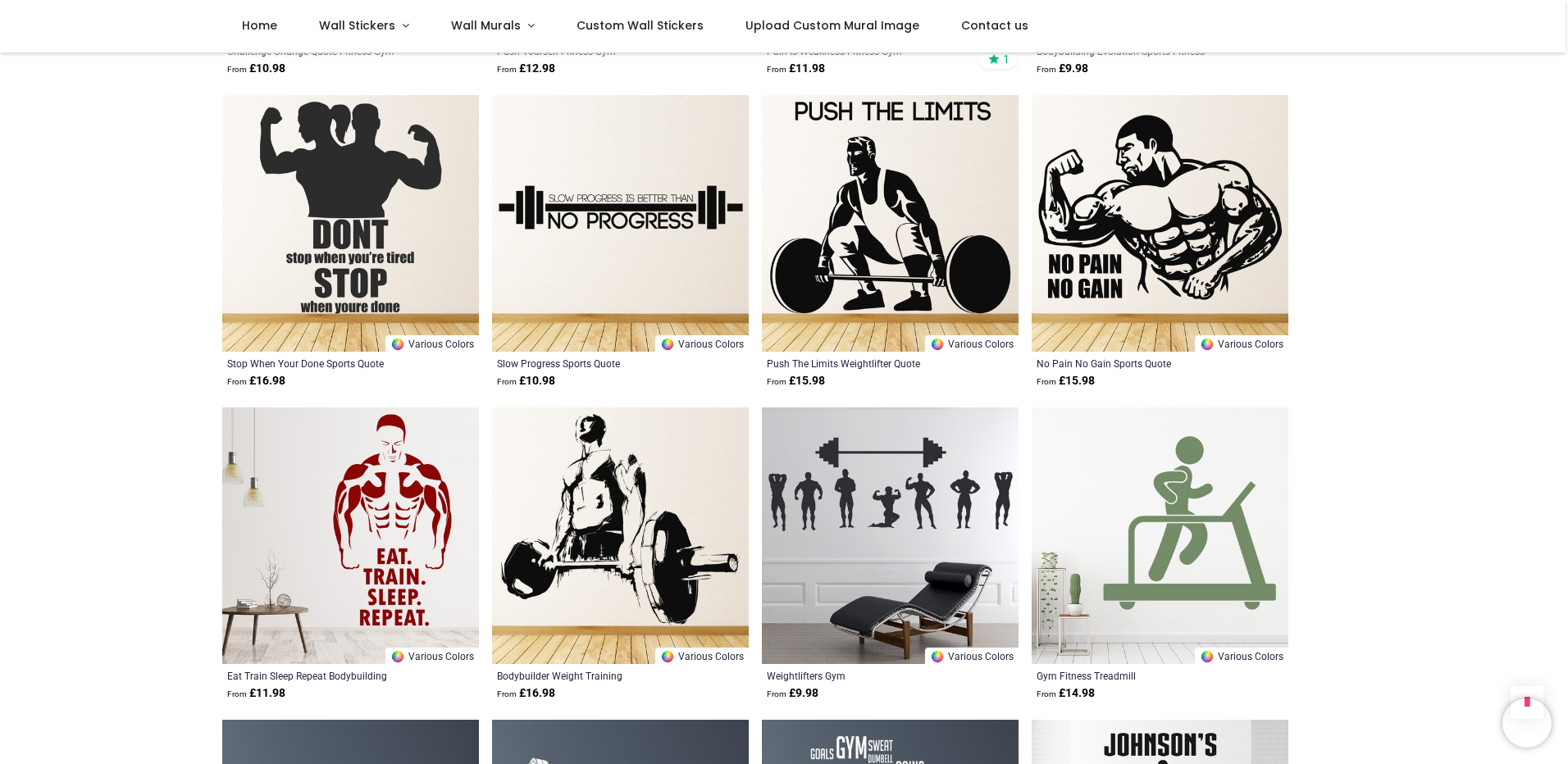
scroll to position [4347, 0]
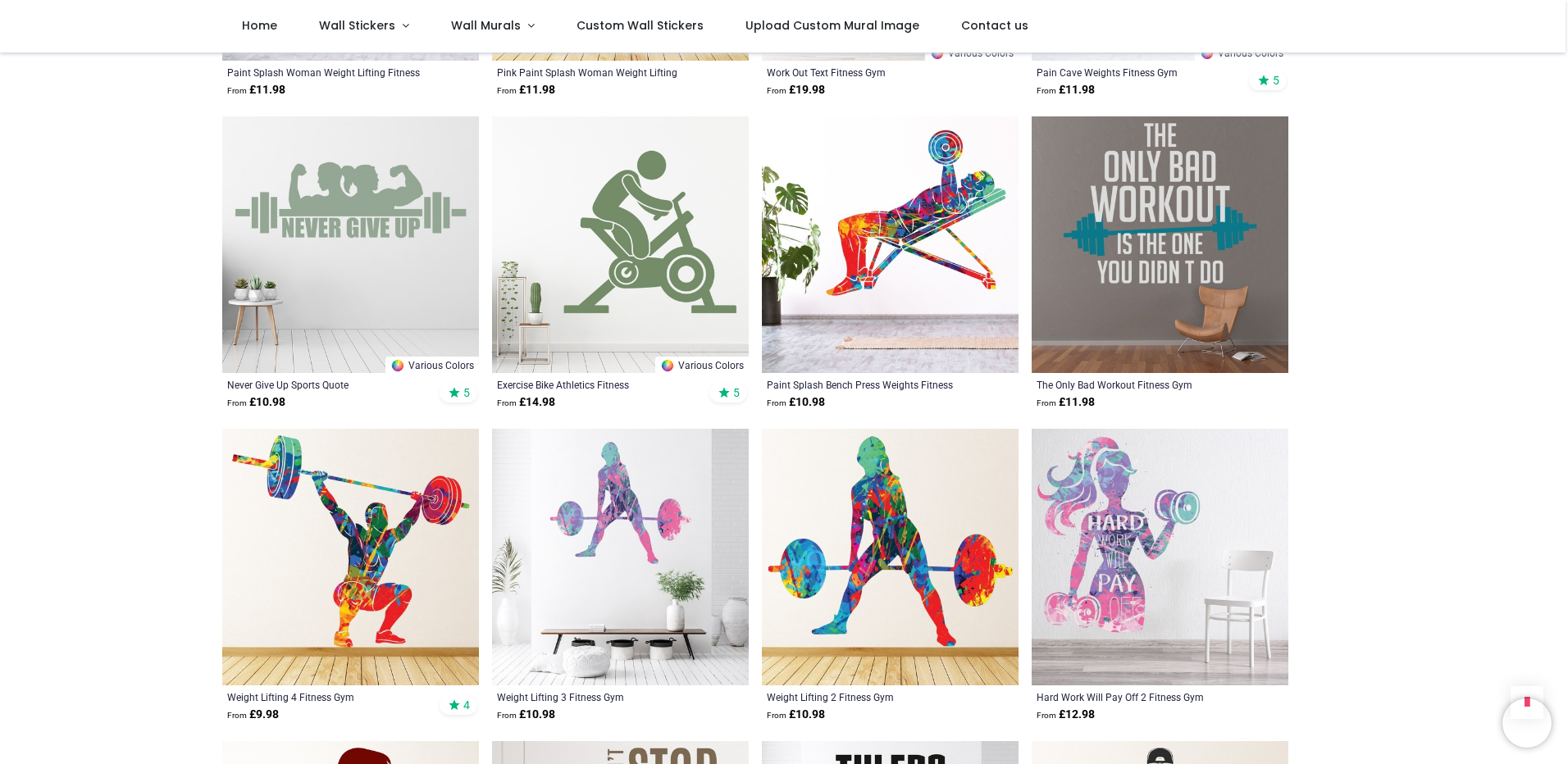
scroll to position [328, 0]
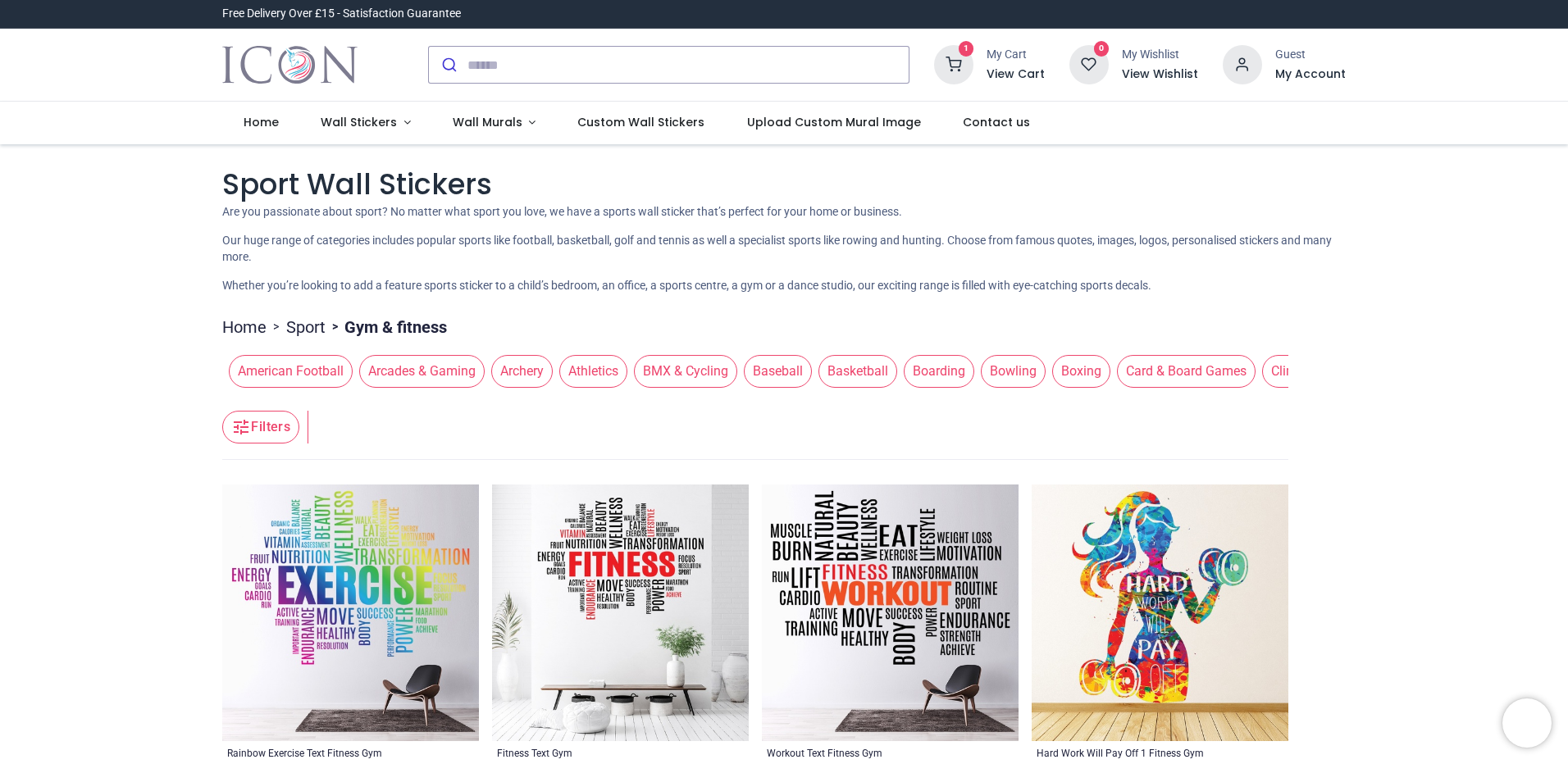
click at [1011, 61] on div "My Cart" at bounding box center [1015, 55] width 58 height 16
click at [1014, 76] on h6 "View Cart" at bounding box center [1015, 74] width 58 height 16
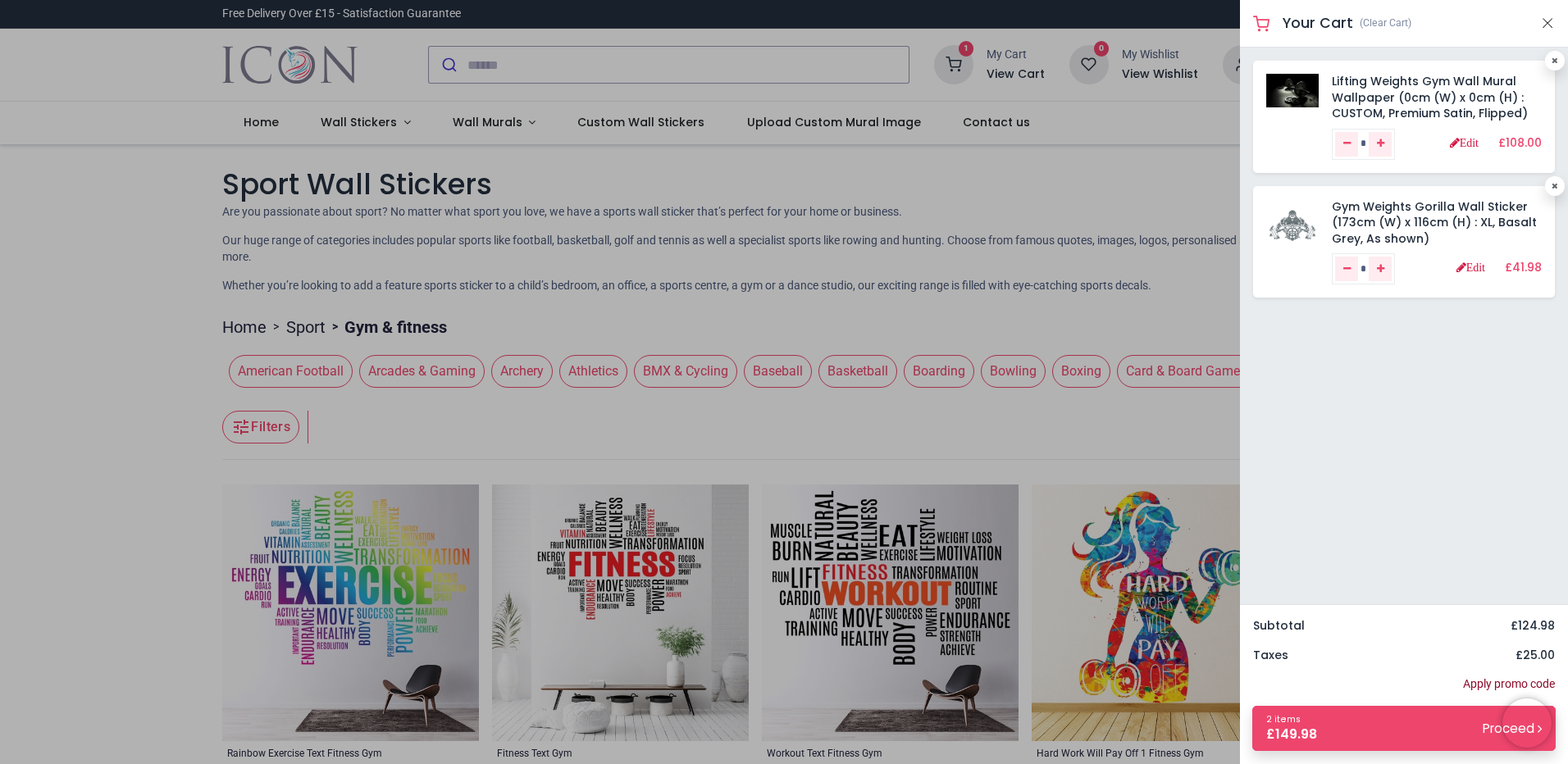
click at [1496, 685] on link "Apply promo code" at bounding box center [1508, 684] width 92 height 16
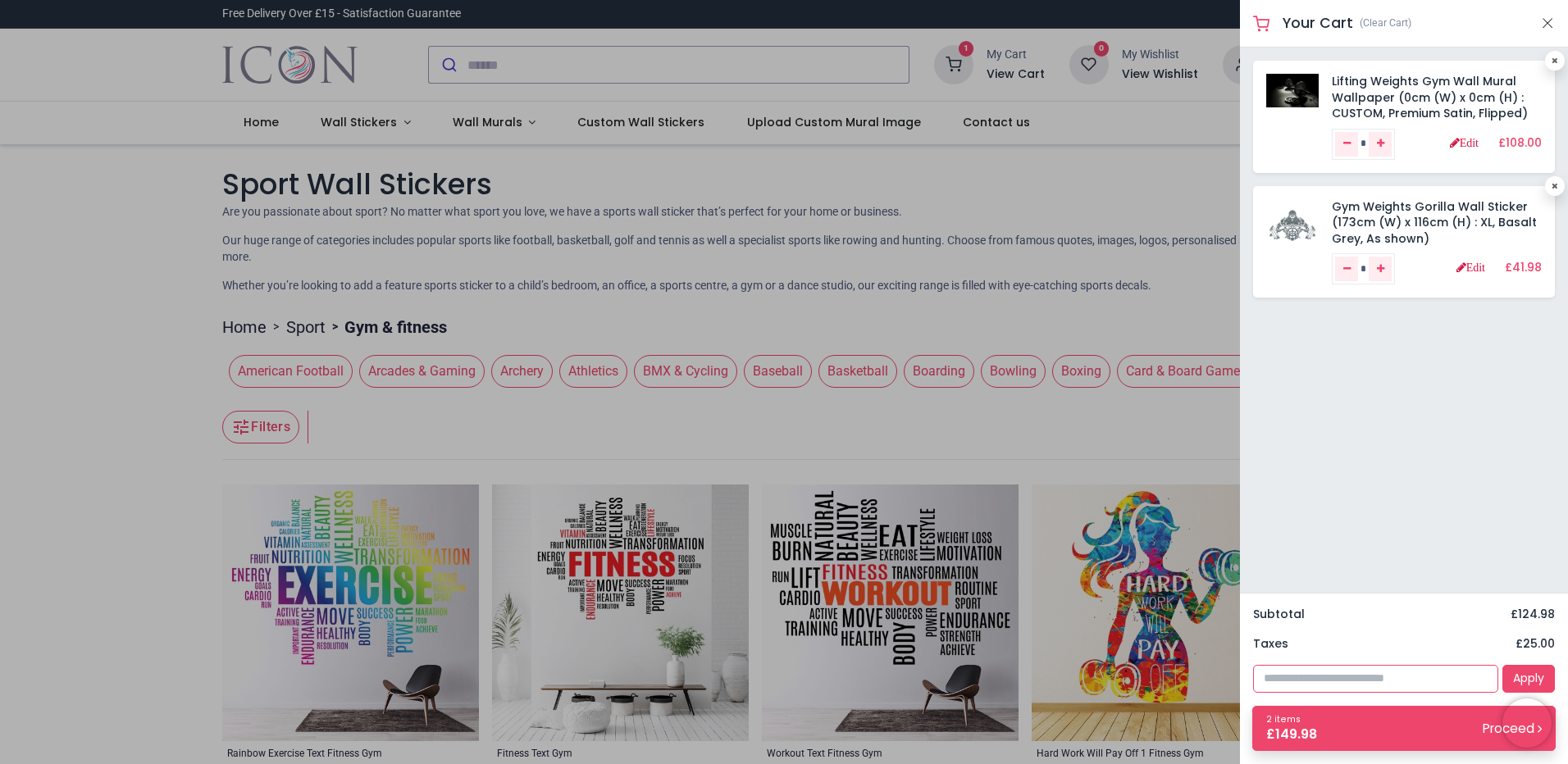
click at [1277, 678] on input "text" at bounding box center [1375, 678] width 245 height 28
type input "****"
click at [1534, 682] on link "Apply" at bounding box center [1528, 678] width 52 height 28
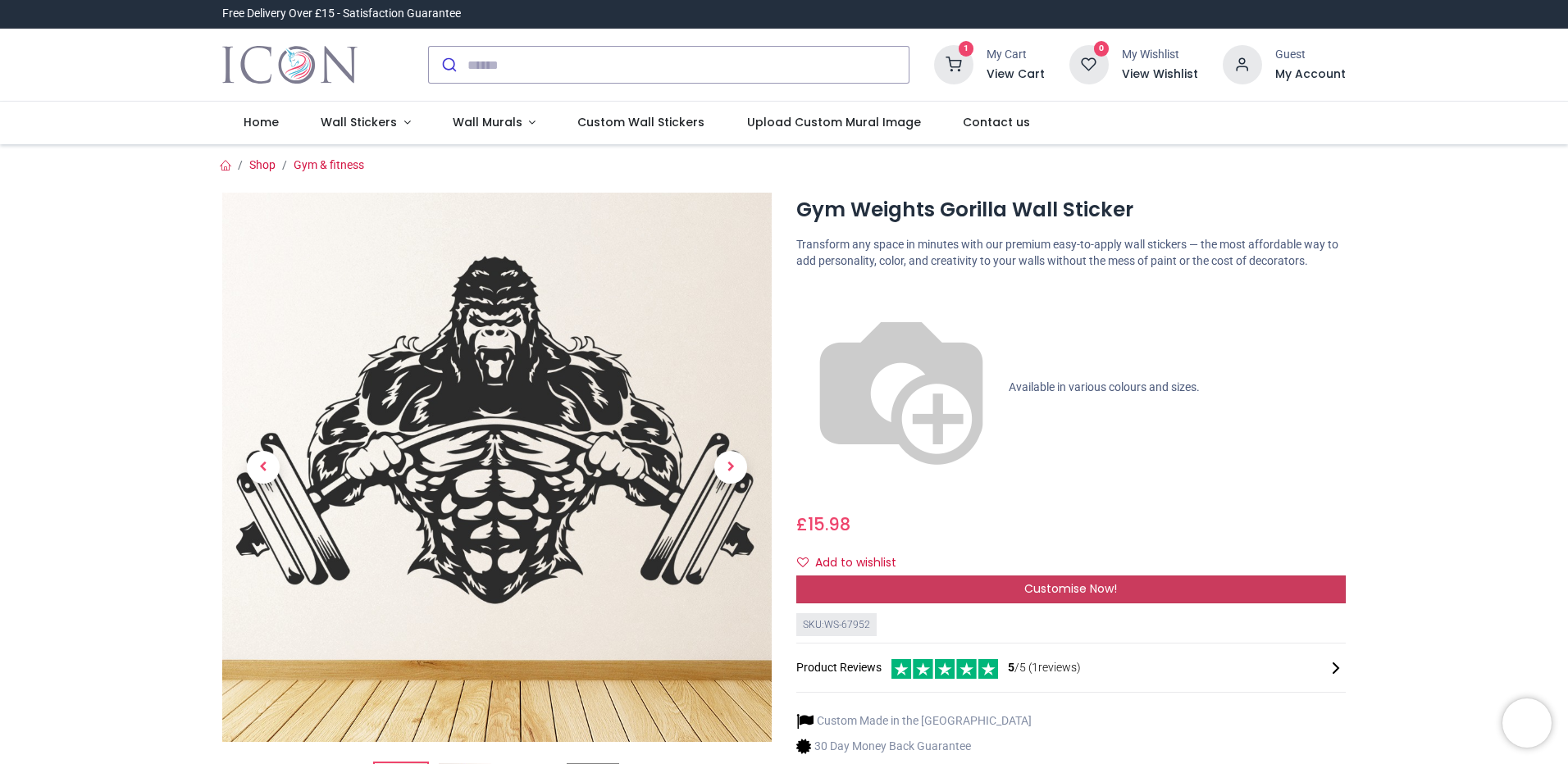
click at [1069, 581] on span "Customise Now!" at bounding box center [1070, 588] width 93 height 16
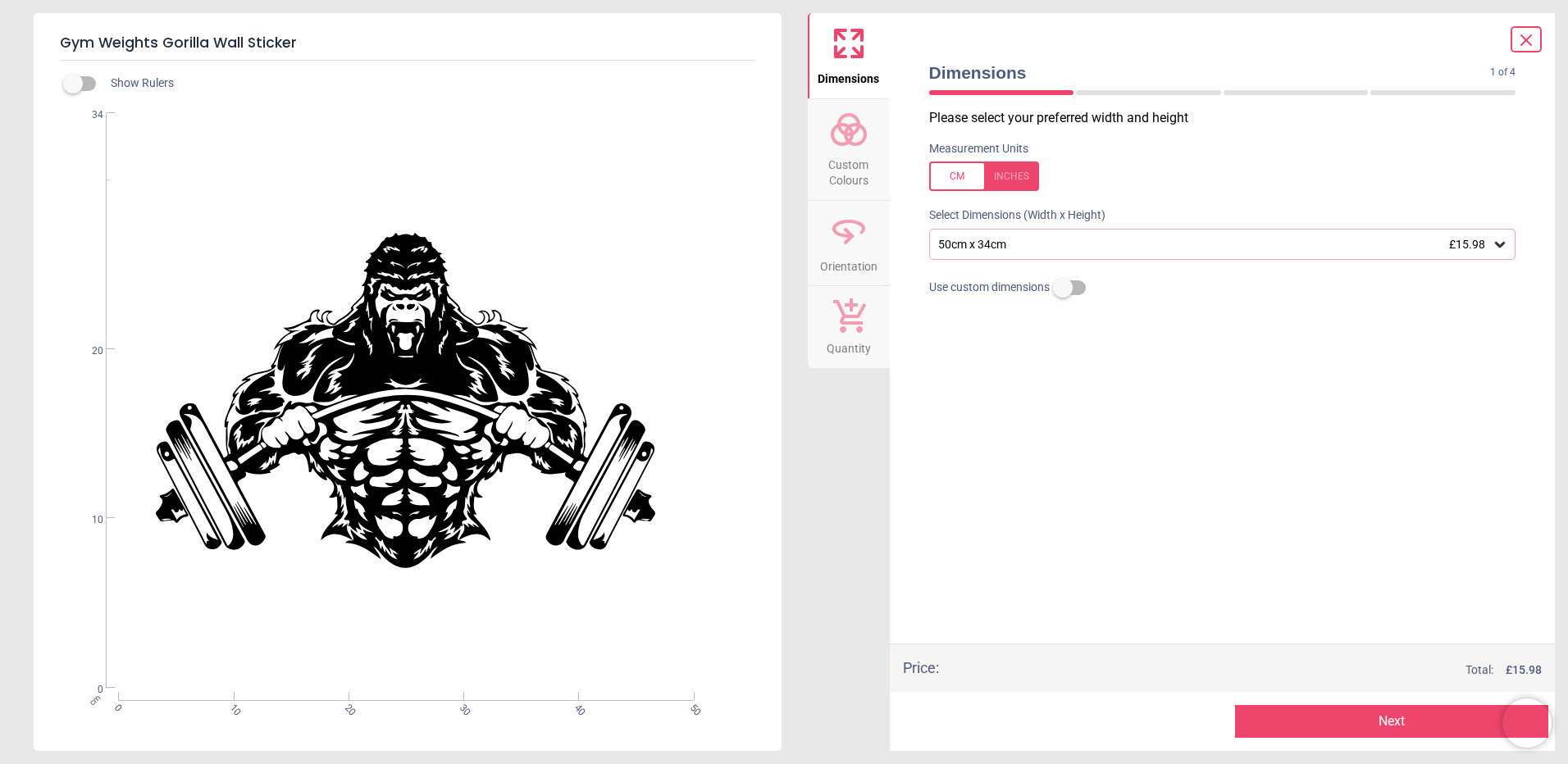
click at [1504, 246] on icon at bounding box center [1499, 244] width 16 height 16
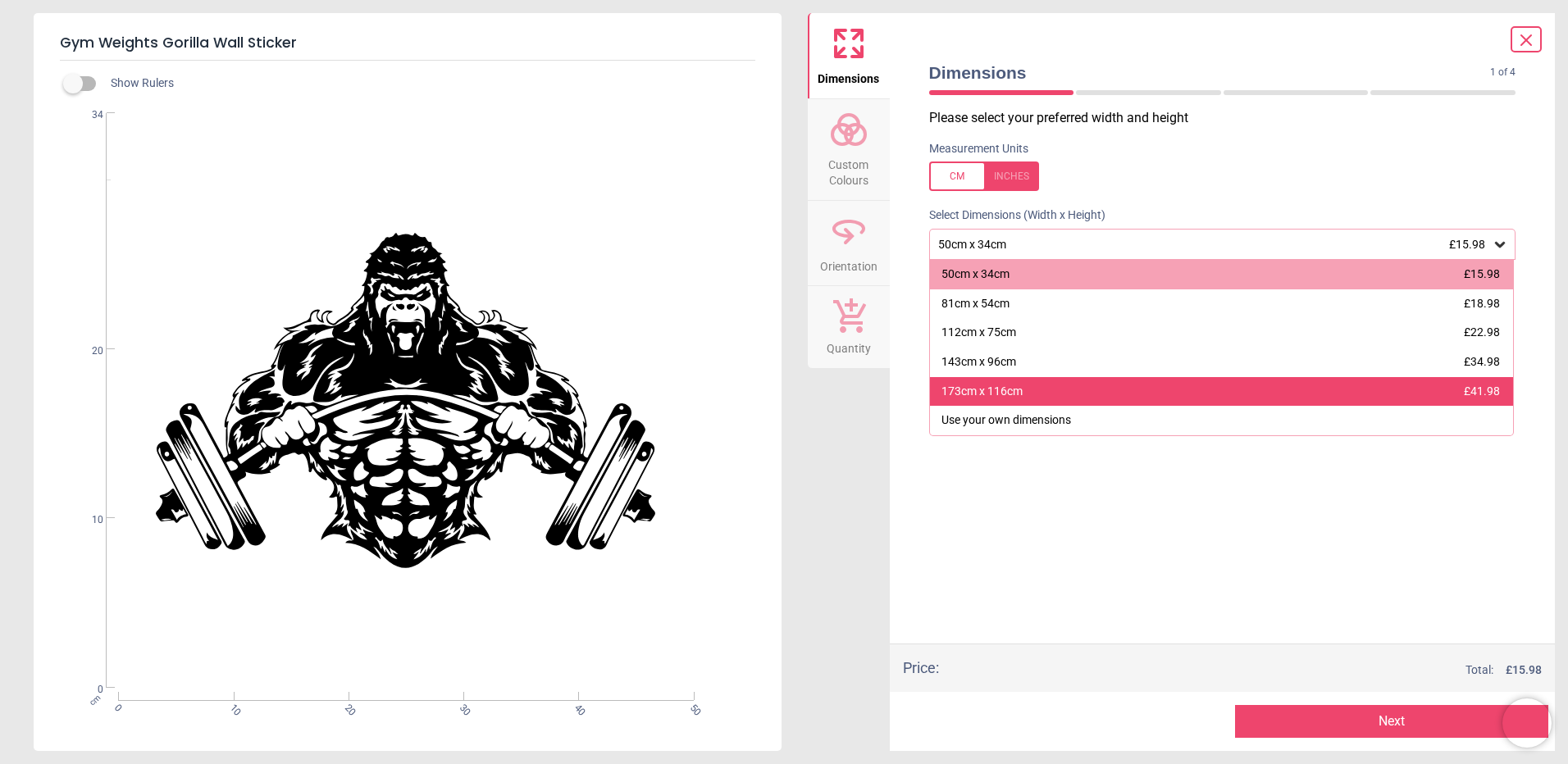
click at [1013, 395] on div "173cm x 116cm" at bounding box center [982, 391] width 81 height 16
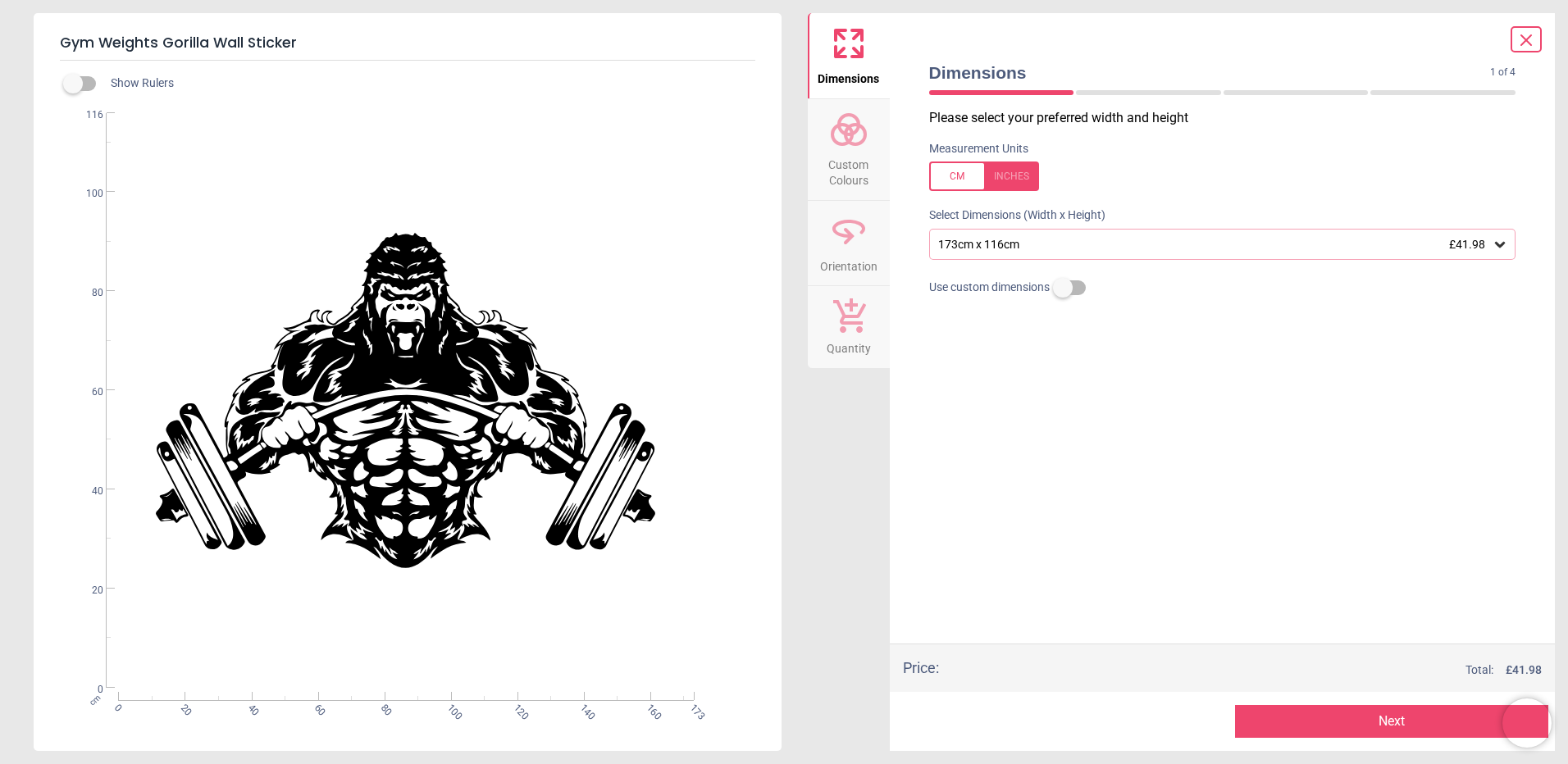
click at [852, 161] on span "Custom Colours" at bounding box center [849, 169] width 79 height 40
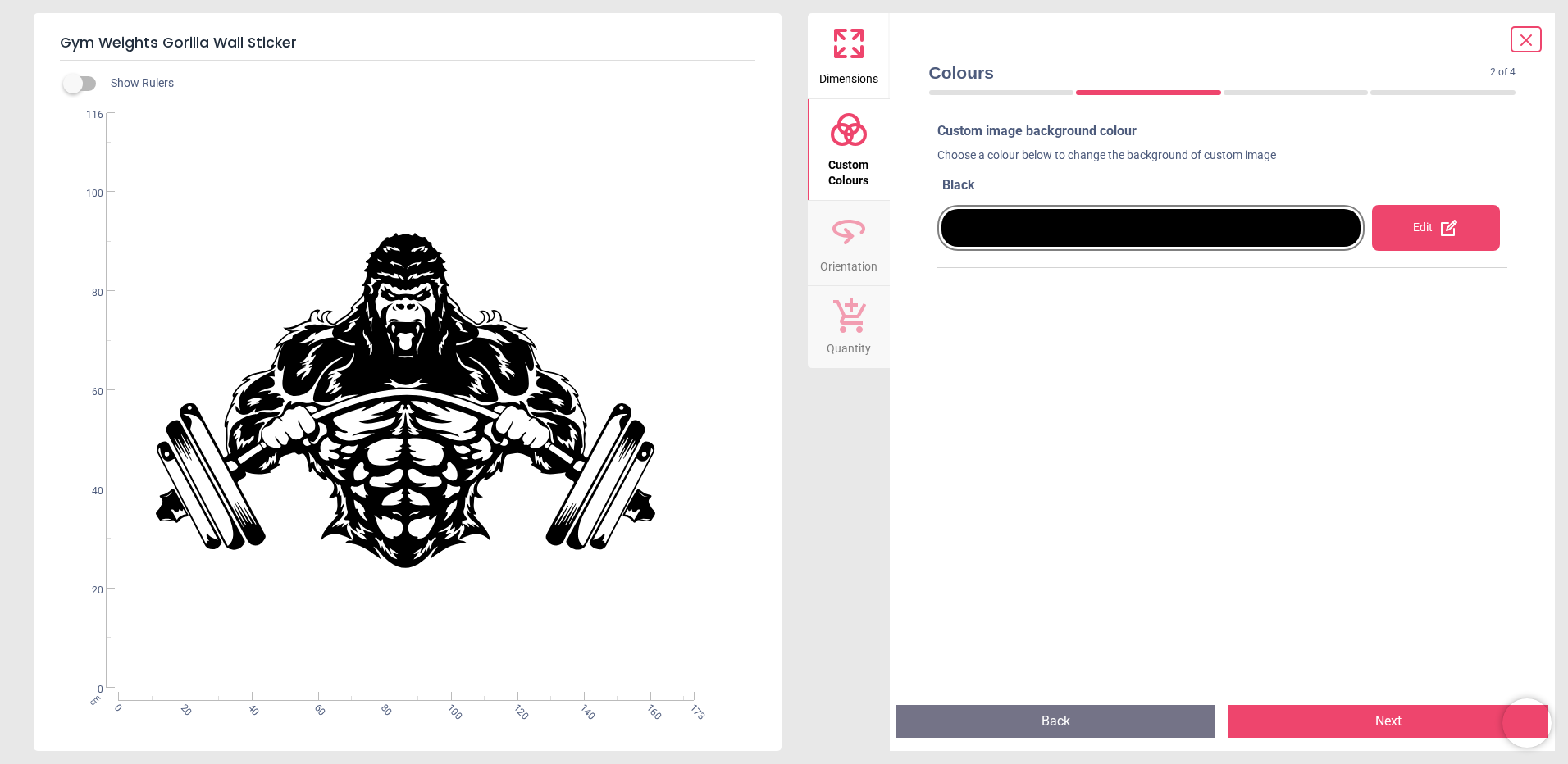
click at [1439, 234] on icon at bounding box center [1449, 227] width 19 height 19
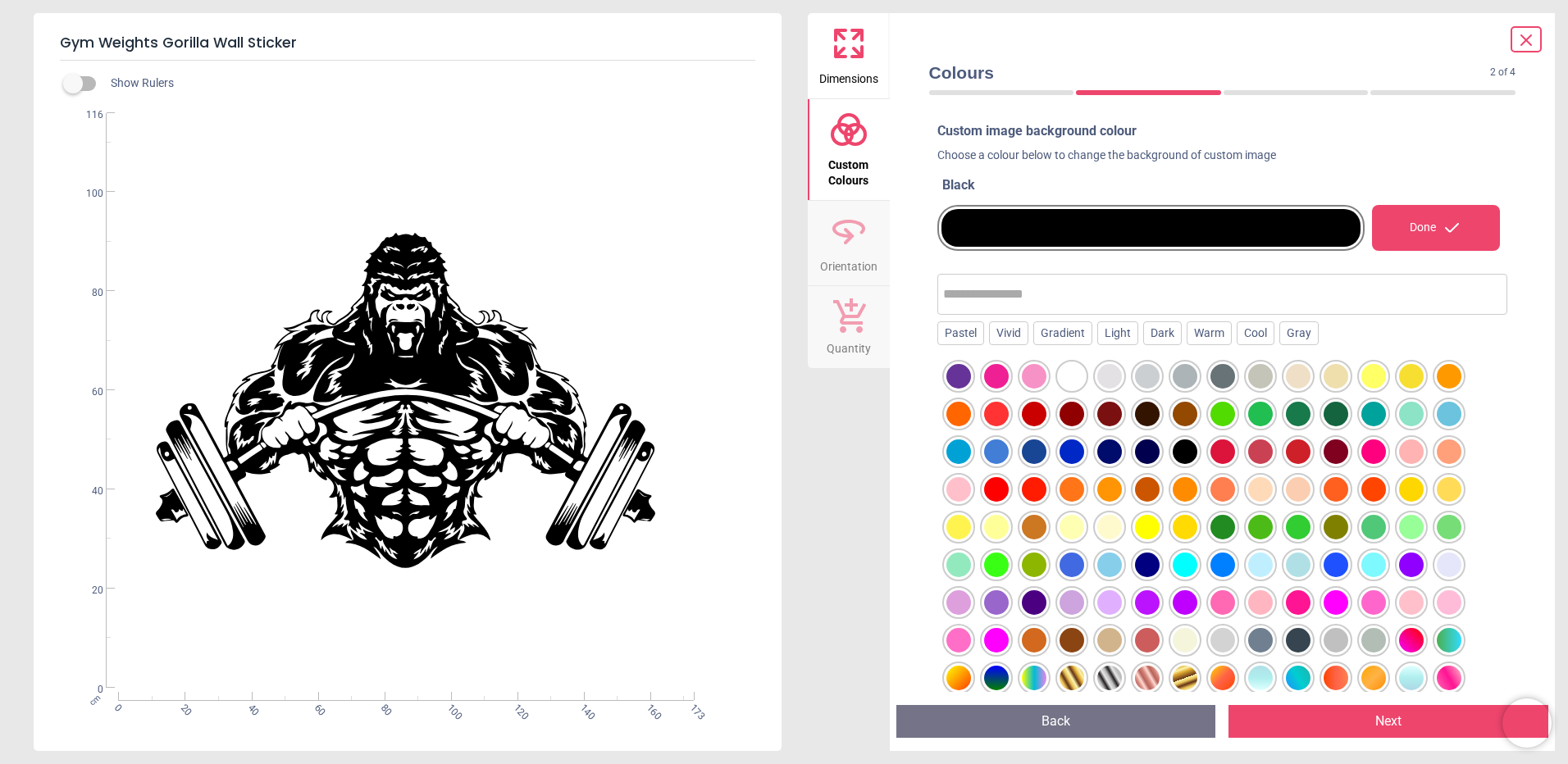
click at [1217, 375] on div at bounding box center [1222, 376] width 24 height 24
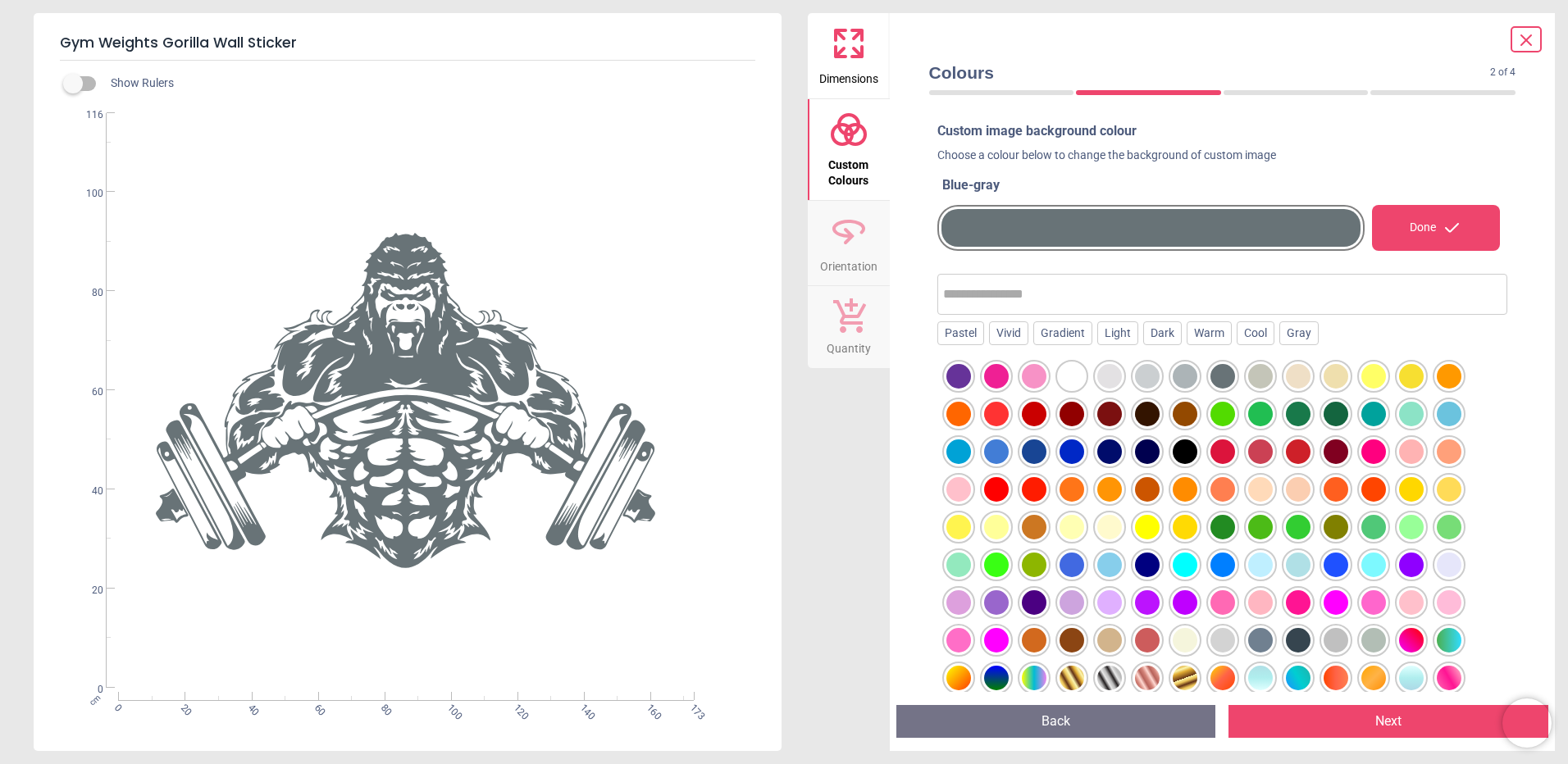
click at [1430, 226] on div "Done" at bounding box center [1436, 228] width 128 height 46
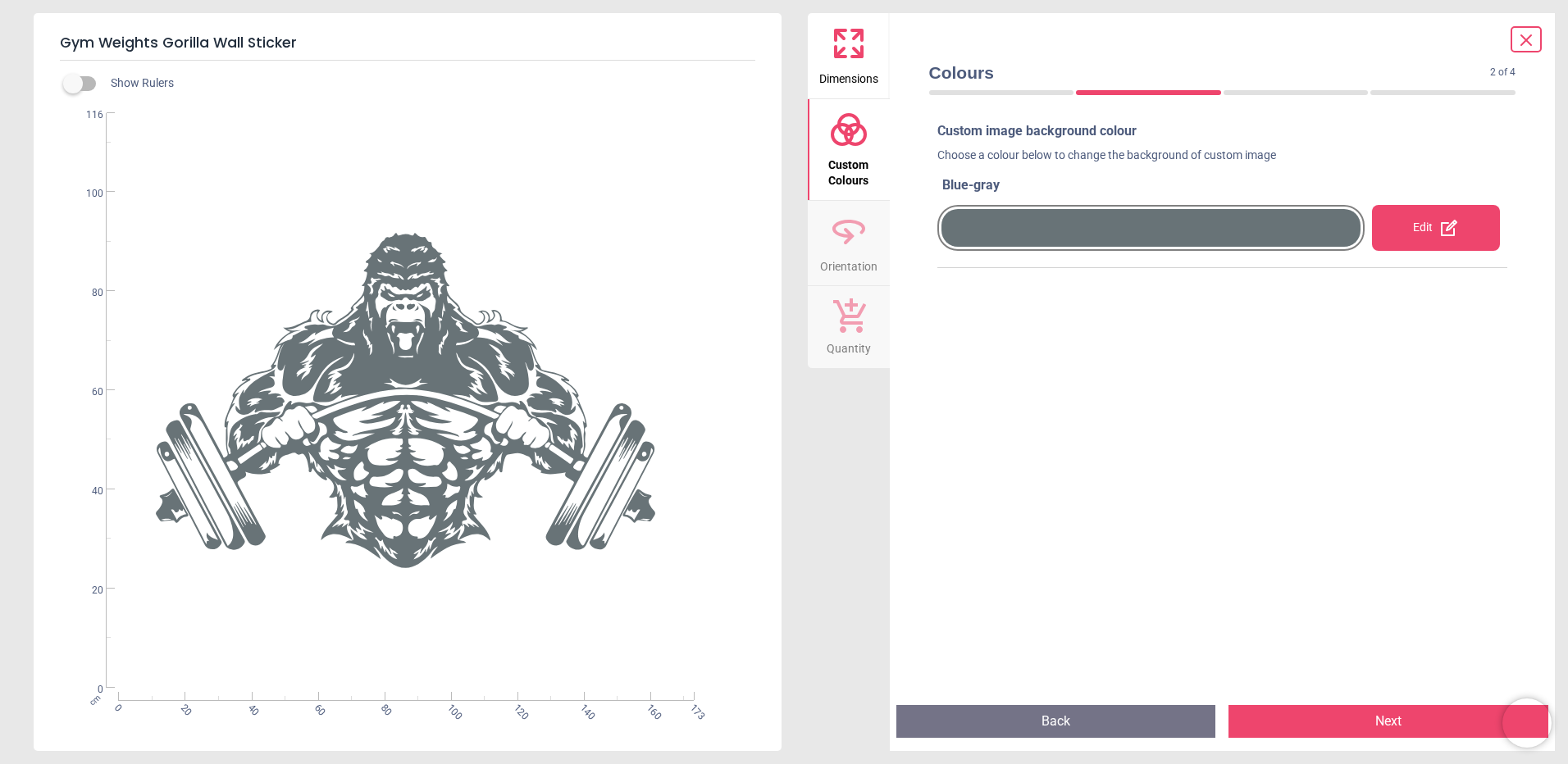
click at [1415, 730] on button "Next" at bounding box center [1388, 721] width 320 height 33
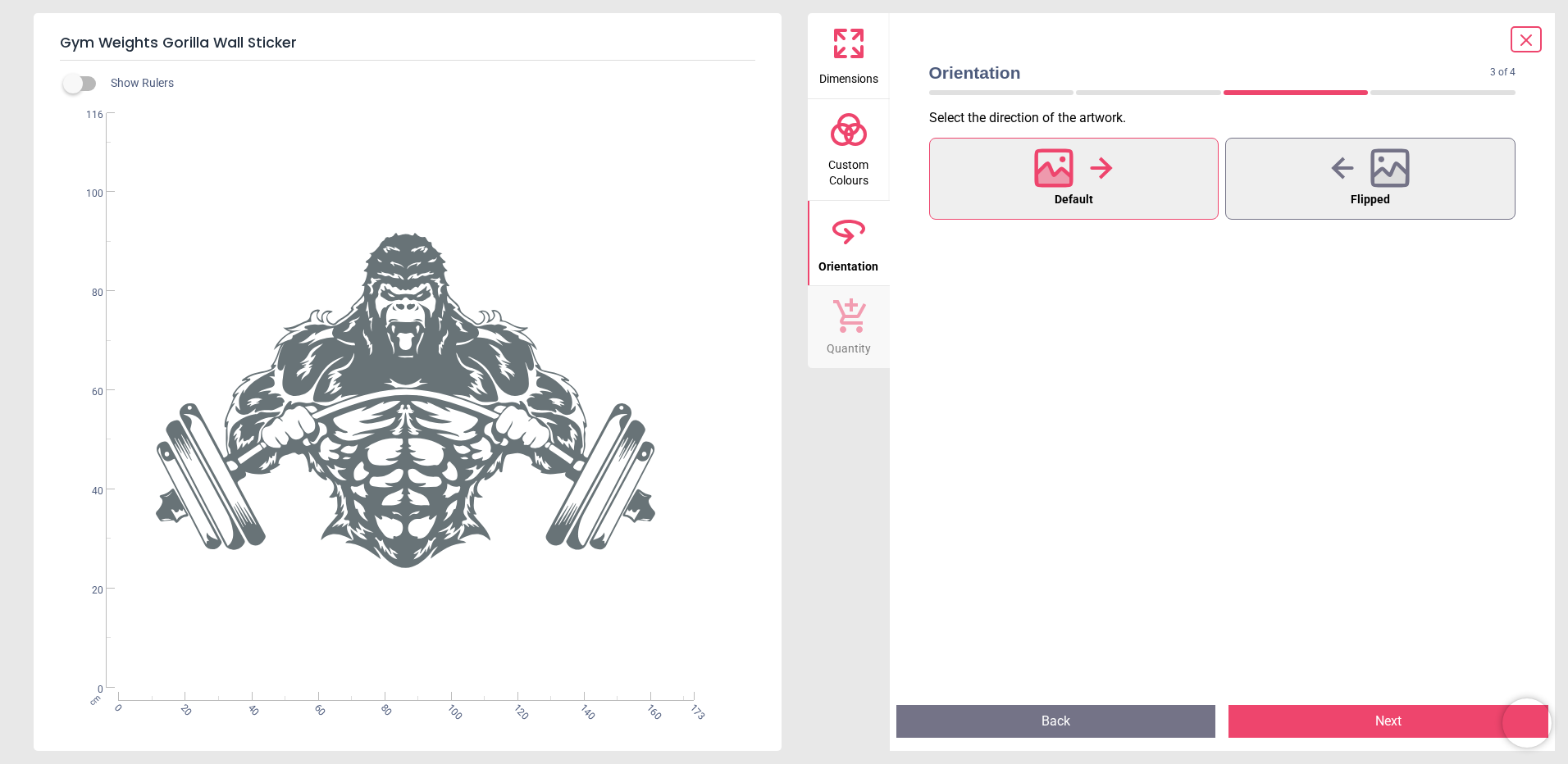
click at [1413, 730] on button "Next" at bounding box center [1388, 721] width 320 height 33
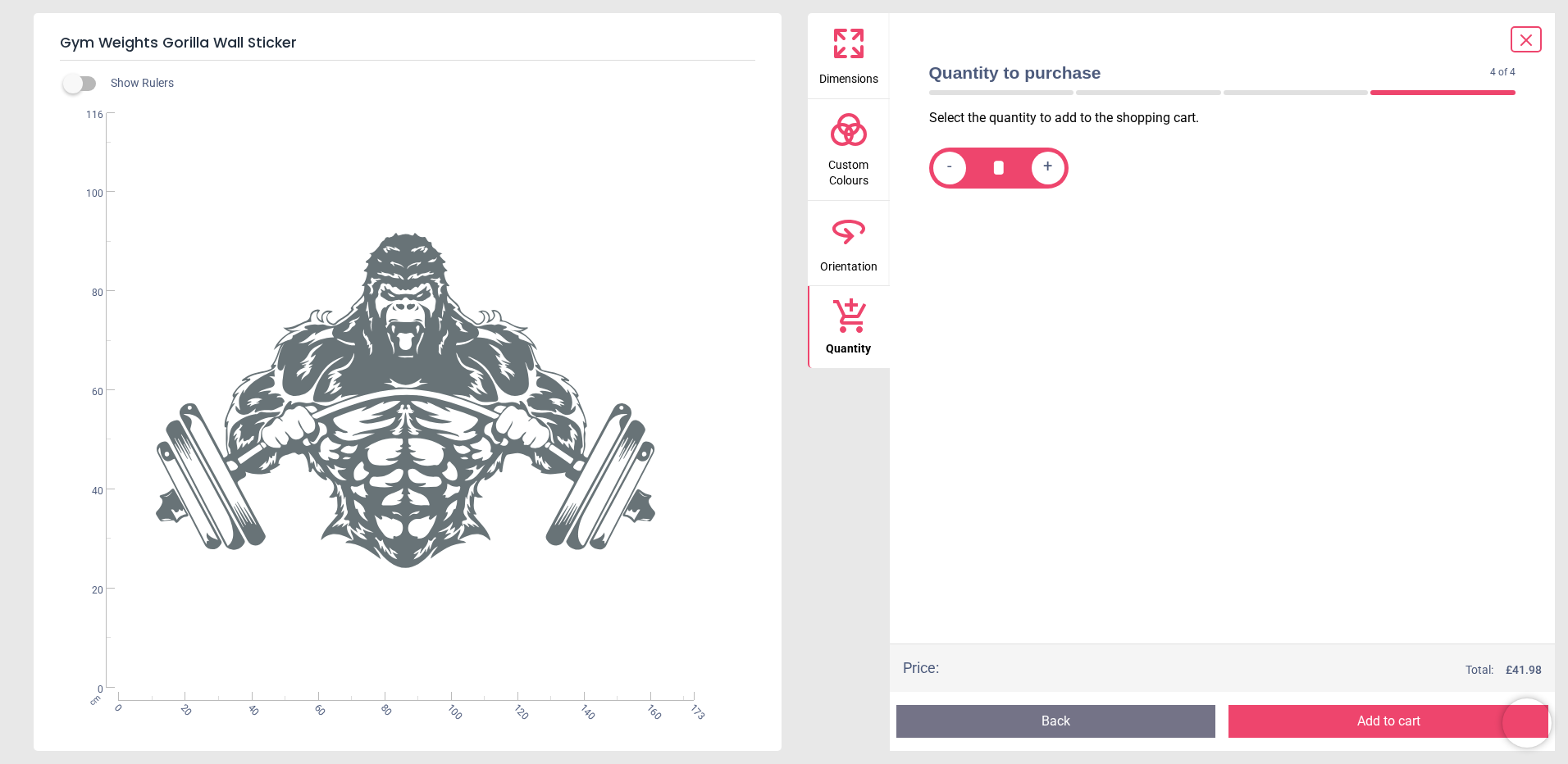
click at [1413, 730] on button "Add to cart" at bounding box center [1388, 721] width 320 height 33
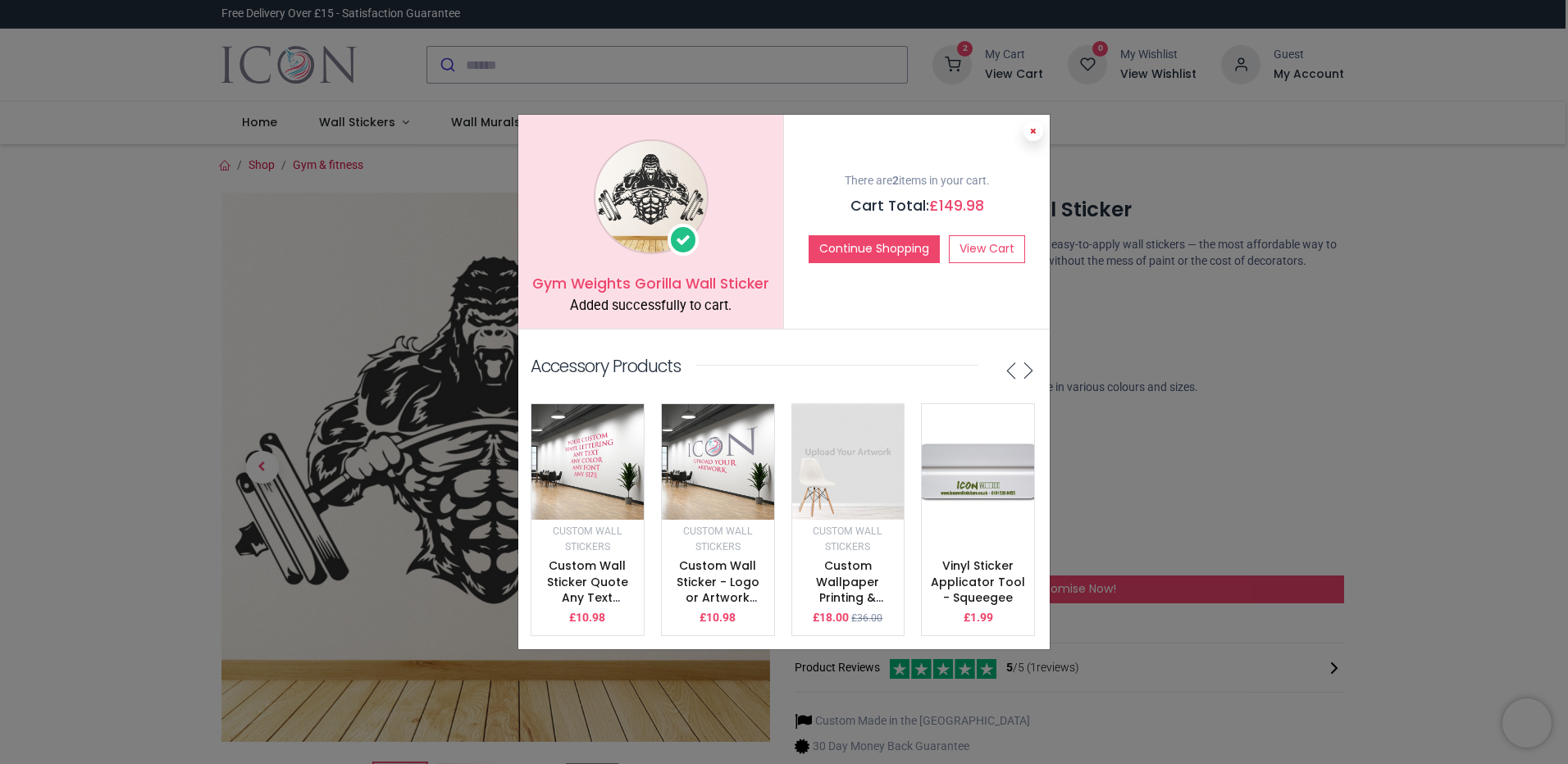
click at [1032, 127] on icon at bounding box center [1033, 131] width 7 height 8
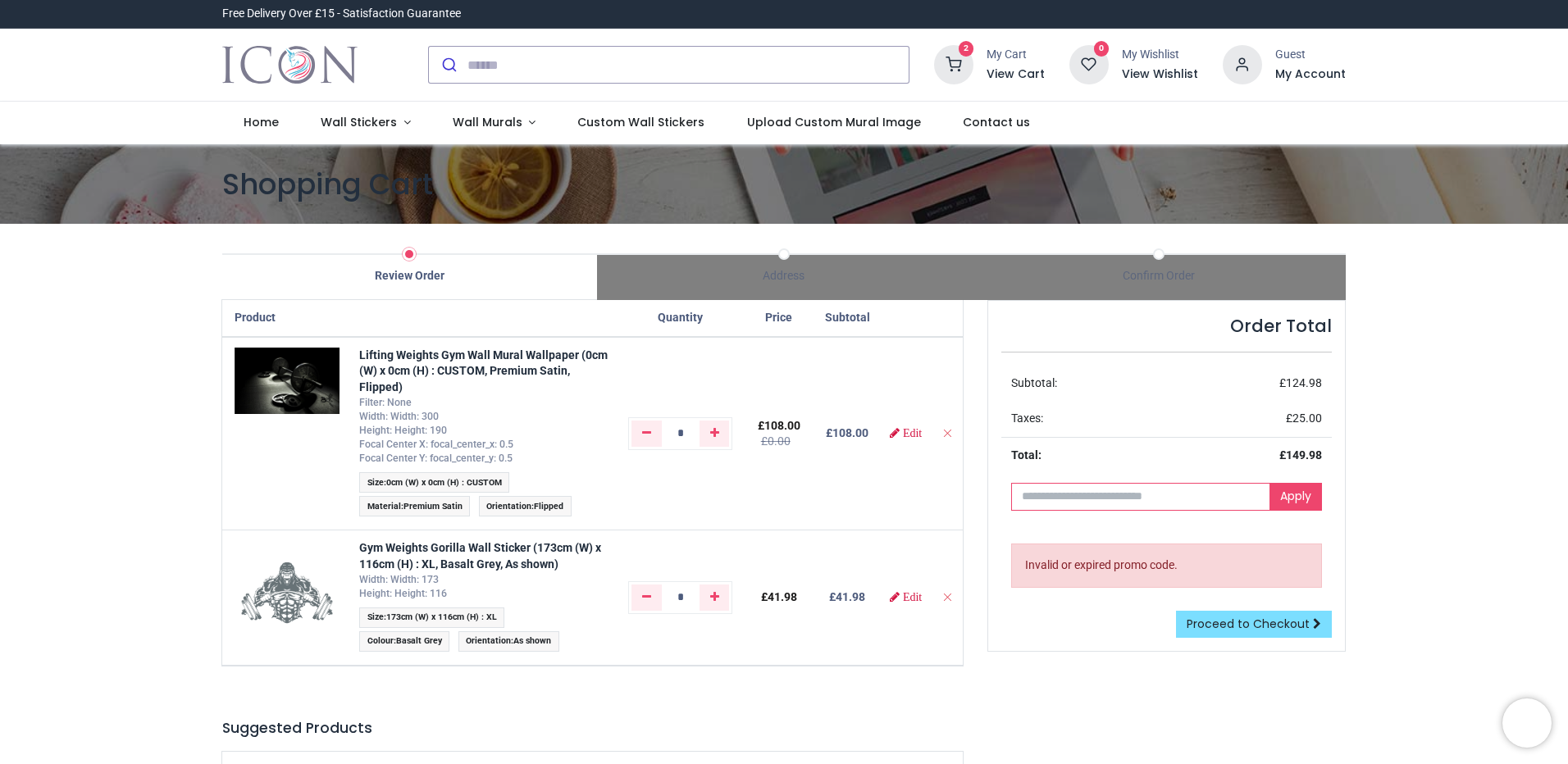
click at [1045, 499] on input "text" at bounding box center [1141, 496] width 259 height 28
type input "****"
click at [1292, 497] on link "Apply" at bounding box center [1295, 496] width 52 height 28
